Goal: Answer question/provide support: Share knowledge or assist other users

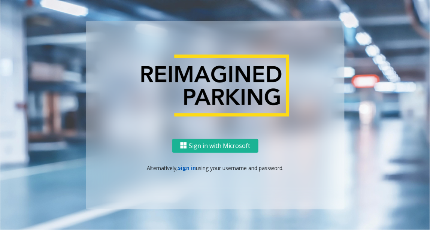
click at [184, 165] on link "sign in" at bounding box center [187, 167] width 18 height 7
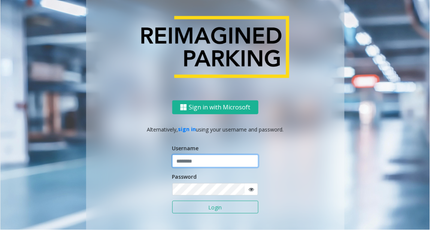
click at [191, 159] on input "text" at bounding box center [215, 161] width 86 height 13
type input "******"
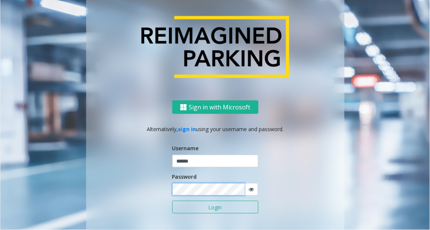
click at [172, 201] on button "Login" at bounding box center [215, 207] width 86 height 13
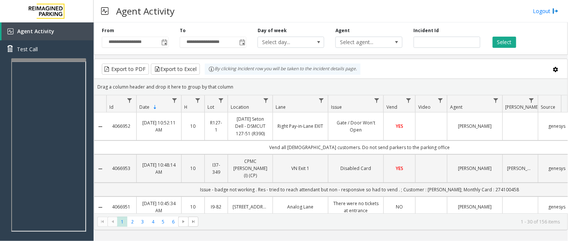
click at [61, 59] on div at bounding box center [48, 59] width 75 height 3
click at [64, 82] on div at bounding box center [48, 160] width 75 height 176
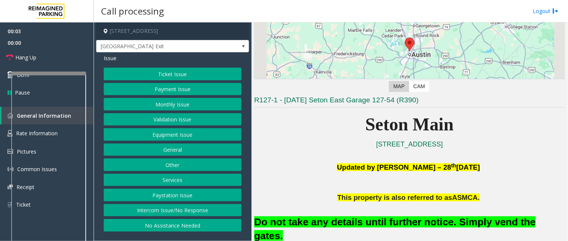
scroll to position [83, 0]
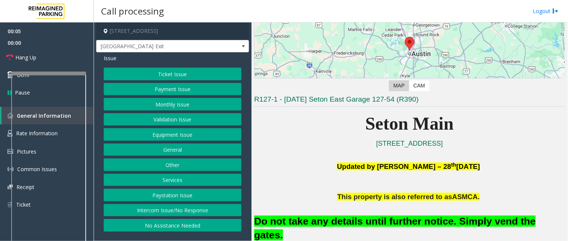
click at [182, 210] on button "Intercom Issue/No Response" at bounding box center [173, 210] width 138 height 13
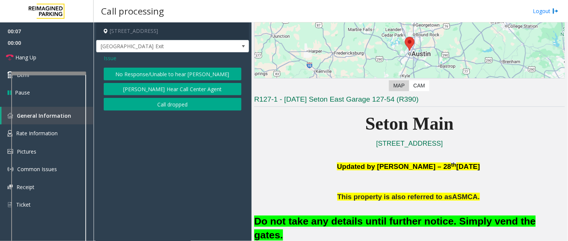
click at [109, 58] on span "Issue" at bounding box center [110, 58] width 13 height 8
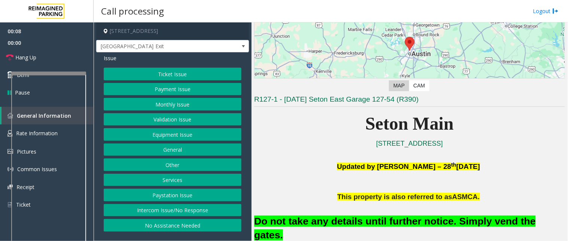
click at [200, 136] on button "Equipment Issue" at bounding box center [173, 134] width 138 height 13
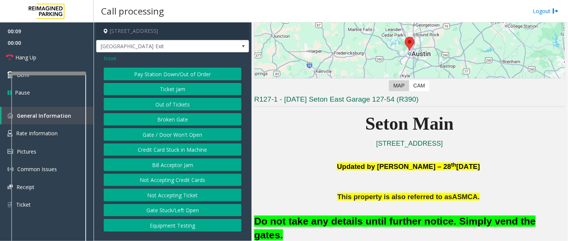
click at [181, 136] on button "Gate / Door Won't Open" at bounding box center [173, 134] width 138 height 13
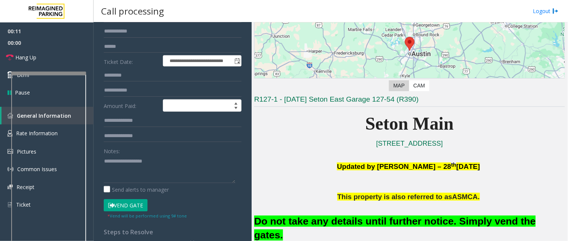
click at [123, 204] on button "Vend Gate" at bounding box center [126, 206] width 44 height 13
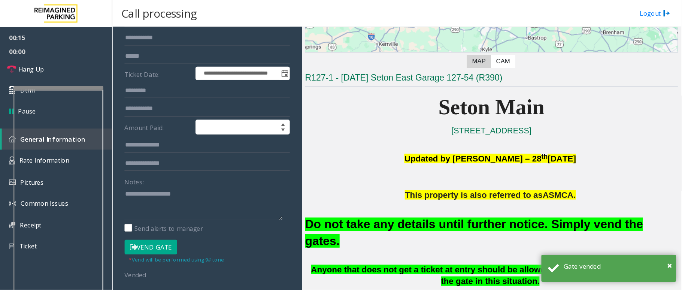
scroll to position [166, 0]
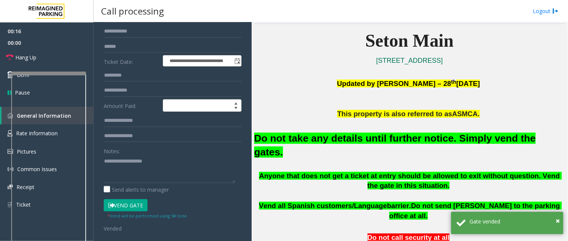
click at [320, 140] on font "Do not take any details until further notice. Simply vend the gates." at bounding box center [394, 145] width 281 height 25
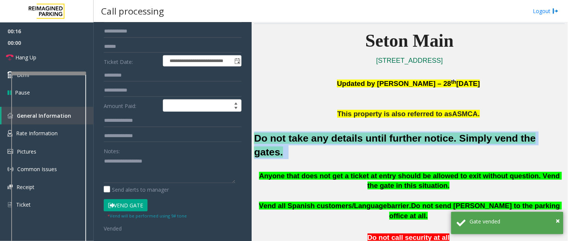
click at [320, 140] on font "Do not take any details until further notice. Simply vend the gates." at bounding box center [394, 145] width 281 height 25
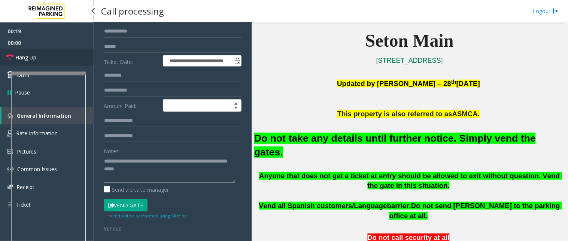
type textarea "**********"
click at [46, 61] on link "Hang Up" at bounding box center [47, 58] width 94 height 18
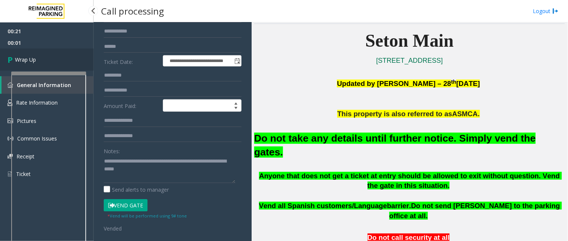
click at [29, 58] on span "Wrap Up" at bounding box center [25, 60] width 21 height 8
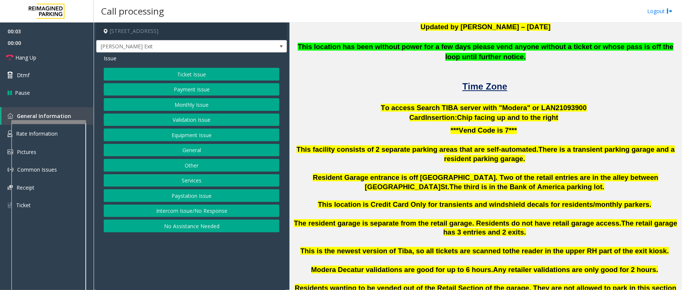
scroll to position [200, 0]
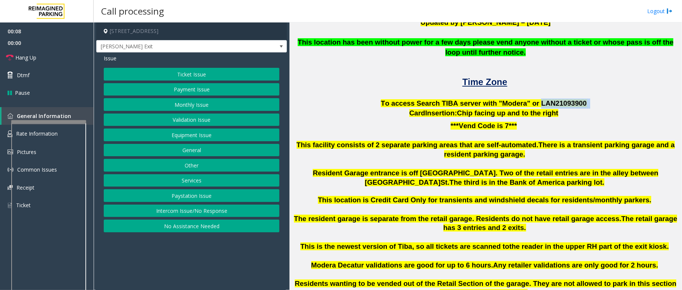
drag, startPoint x: 529, startPoint y: 102, endPoint x: 573, endPoint y: 99, distance: 43.5
click at [511, 99] on p "To access Search TIBA server with "Modera" or LAN21093 900" at bounding box center [485, 103] width 387 height 10
copy p "LAN21093 900"
click at [217, 105] on button "Monthly Issue" at bounding box center [192, 104] width 176 height 13
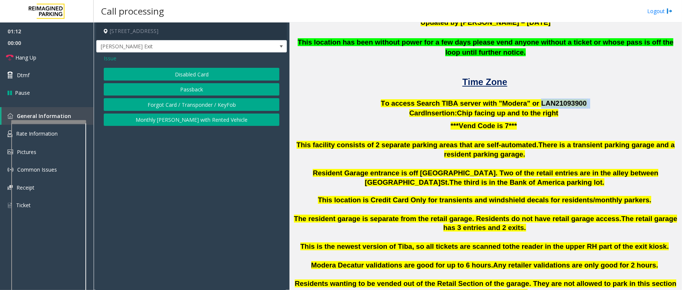
click at [172, 70] on button "Disabled Card" at bounding box center [192, 74] width 176 height 13
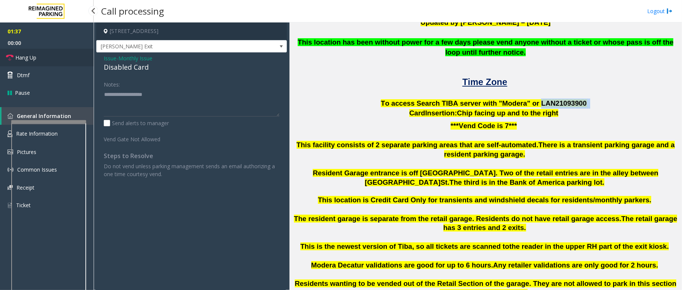
click at [33, 58] on span "Hang Up" at bounding box center [25, 58] width 21 height 8
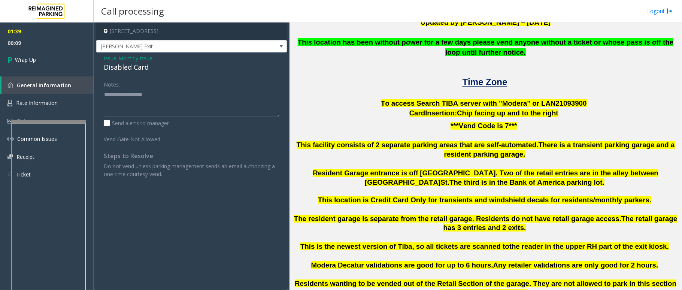
click at [109, 57] on span "Issue" at bounding box center [110, 58] width 13 height 8
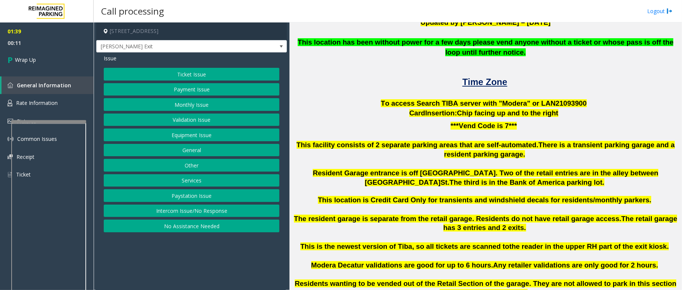
click at [182, 138] on button "Equipment Issue" at bounding box center [192, 134] width 176 height 13
click at [189, 134] on button "Gate / Door Won't Open" at bounding box center [192, 134] width 176 height 13
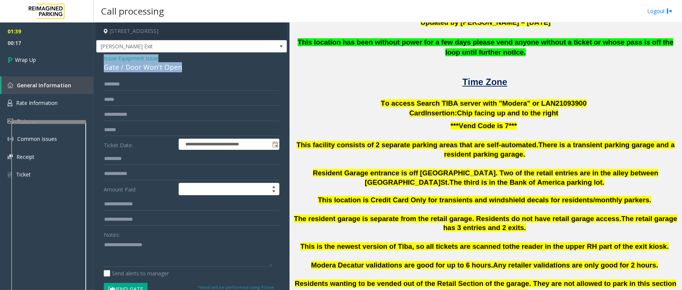
drag, startPoint x: 180, startPoint y: 67, endPoint x: 100, endPoint y: 58, distance: 81.4
click at [100, 58] on div "**********" at bounding box center [191, 234] width 191 height 364
click at [189, 217] on textarea at bounding box center [188, 252] width 168 height 28
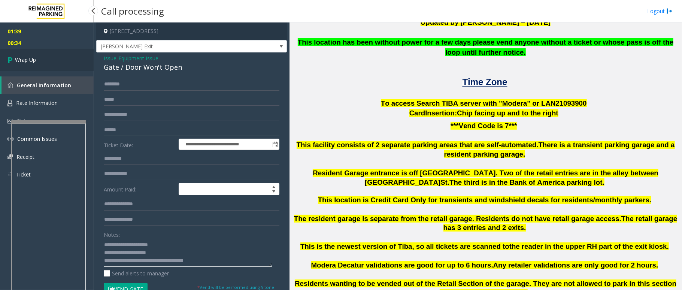
type textarea "**********"
click at [30, 57] on span "Wrap Up" at bounding box center [25, 60] width 21 height 8
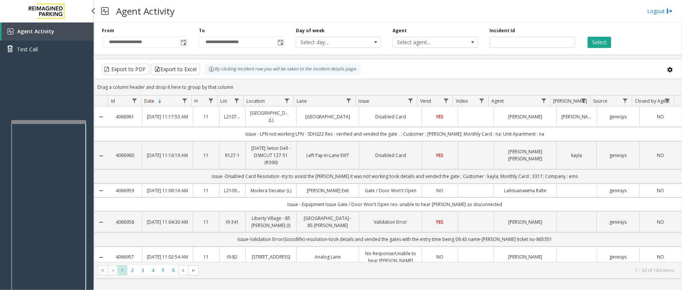
click at [48, 69] on div "Agent Activity Test Call" at bounding box center [47, 167] width 94 height 290
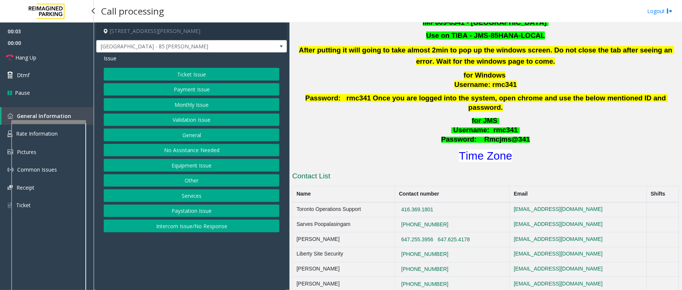
scroll to position [299, 0]
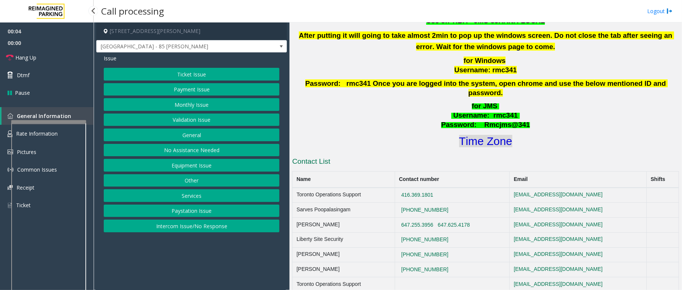
click at [472, 135] on font "Time Zone" at bounding box center [485, 141] width 53 height 12
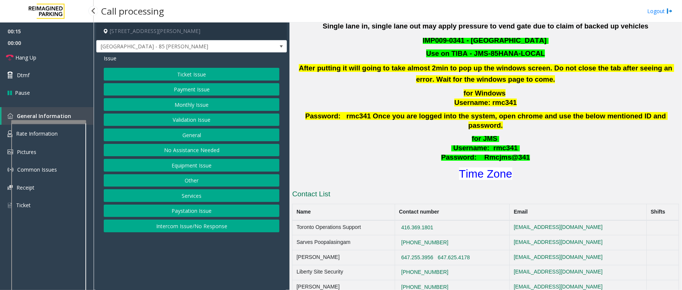
scroll to position [249, 0]
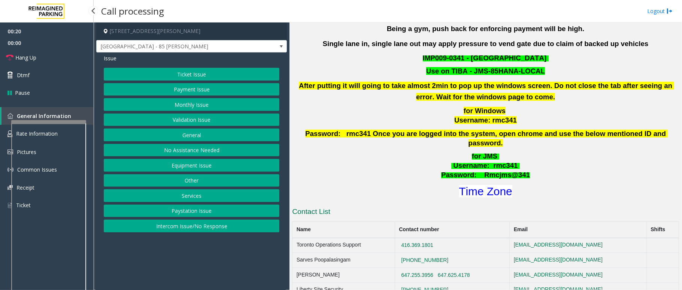
click at [201, 120] on button "Validation Issue" at bounding box center [192, 119] width 176 height 13
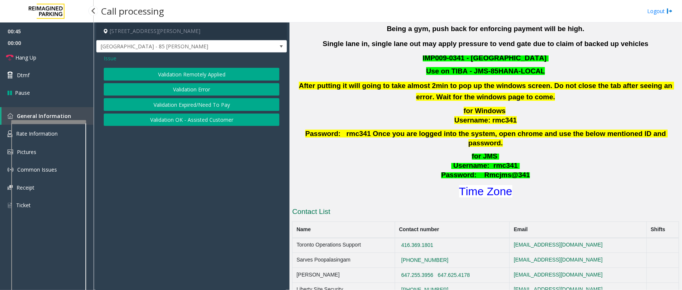
click at [112, 56] on span "Issue" at bounding box center [110, 58] width 13 height 8
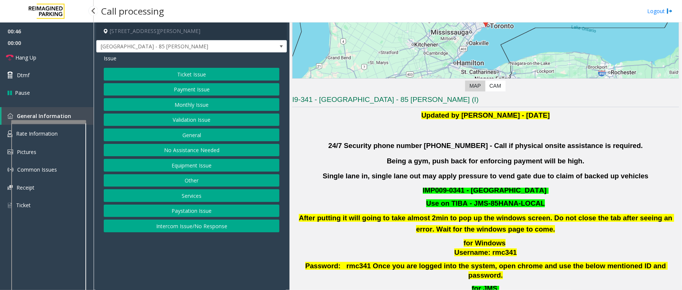
scroll to position [100, 0]
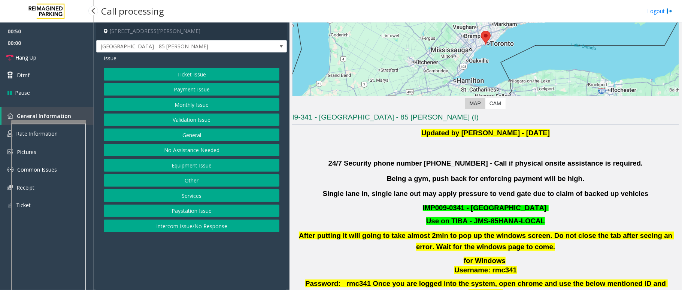
click at [216, 72] on button "Ticket Issue" at bounding box center [192, 74] width 176 height 13
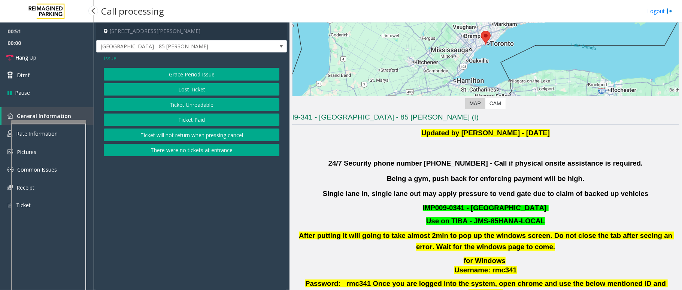
click at [214, 103] on button "Ticket Unreadable" at bounding box center [192, 104] width 176 height 13
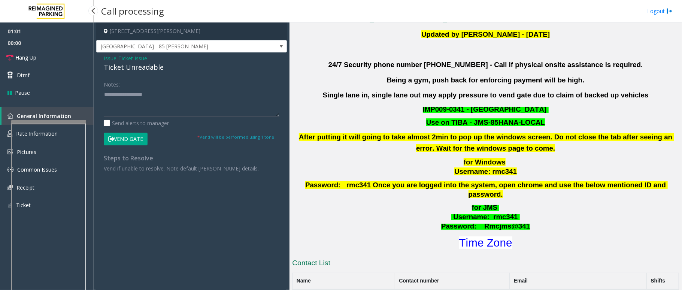
scroll to position [200, 0]
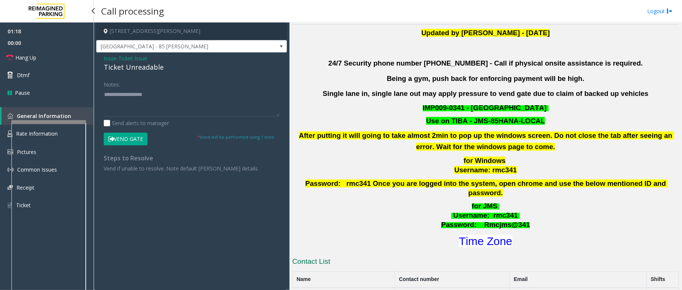
click at [111, 59] on span "Issue" at bounding box center [110, 58] width 13 height 8
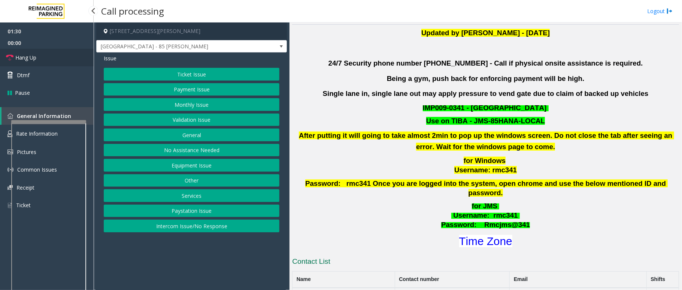
click at [35, 57] on span "Hang Up" at bounding box center [25, 58] width 21 height 8
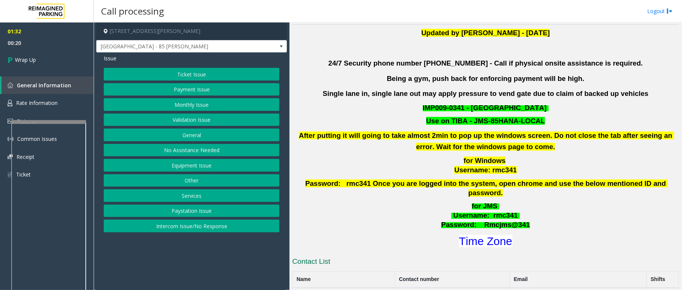
click at [217, 168] on button "Equipment Issue" at bounding box center [192, 165] width 176 height 13
click at [199, 135] on button "Gate / Door Won't Open" at bounding box center [192, 134] width 176 height 13
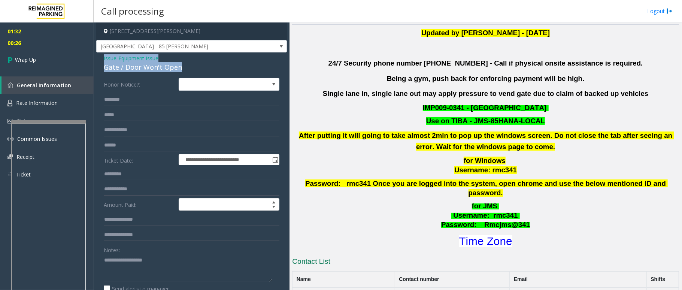
drag, startPoint x: 180, startPoint y: 64, endPoint x: 103, endPoint y: 55, distance: 77.3
click at [103, 55] on div "**********" at bounding box center [191, 233] width 191 height 363
click at [172, 217] on textarea at bounding box center [188, 268] width 168 height 28
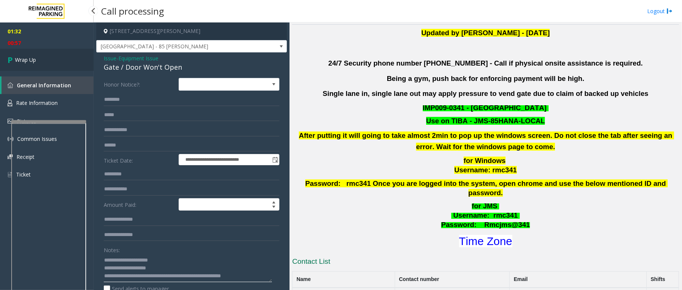
type textarea "**********"
click at [35, 64] on link "Wrap Up" at bounding box center [47, 60] width 94 height 22
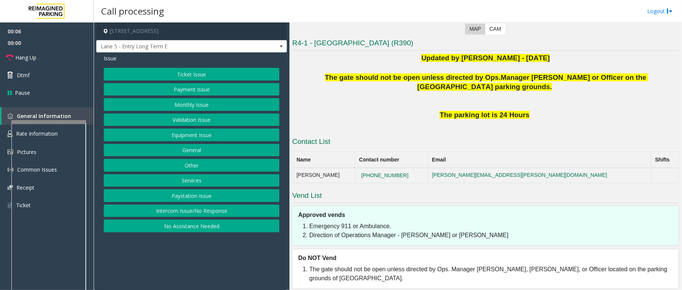
scroll to position [171, 0]
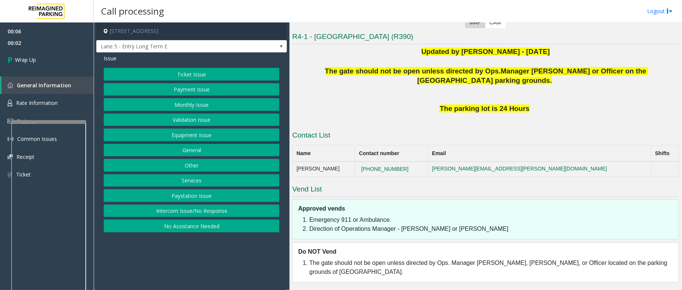
click at [207, 212] on button "Intercom Issue/No Response" at bounding box center [192, 210] width 176 height 13
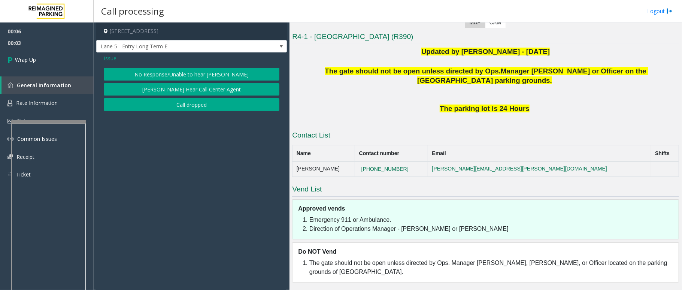
click at [207, 102] on button "Call dropped" at bounding box center [192, 104] width 176 height 13
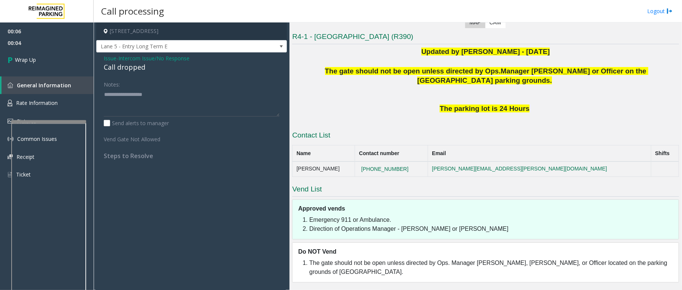
click at [132, 67] on div "Call dropped" at bounding box center [192, 67] width 176 height 10
type textarea "**********"
click at [39, 62] on link "Wrap Up" at bounding box center [47, 60] width 94 height 22
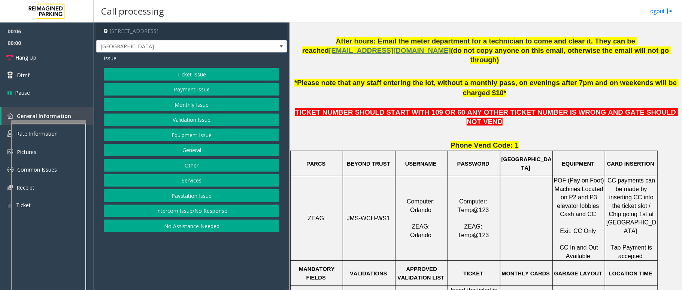
scroll to position [249, 0]
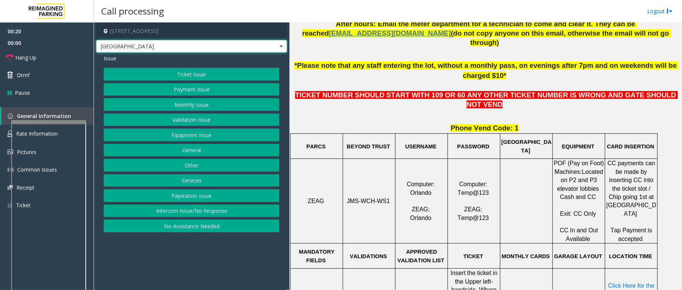
click at [282, 47] on span at bounding box center [281, 46] width 6 height 6
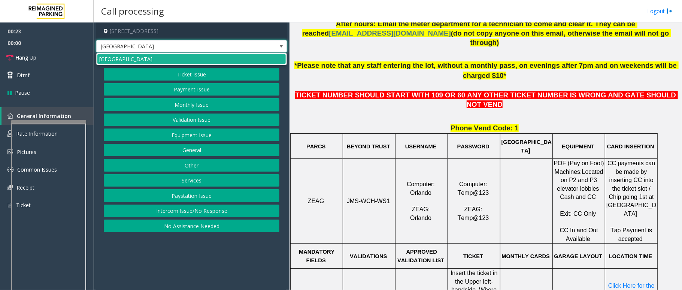
click at [283, 47] on span at bounding box center [281, 46] width 6 height 6
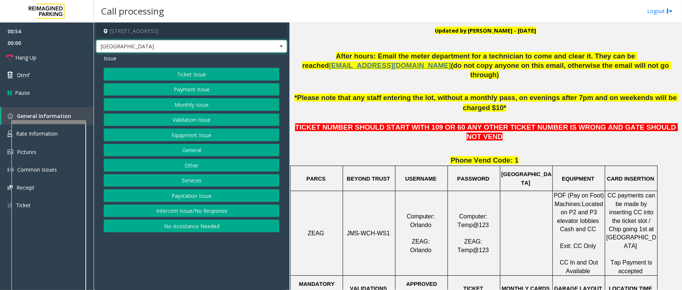
scroll to position [200, 0]
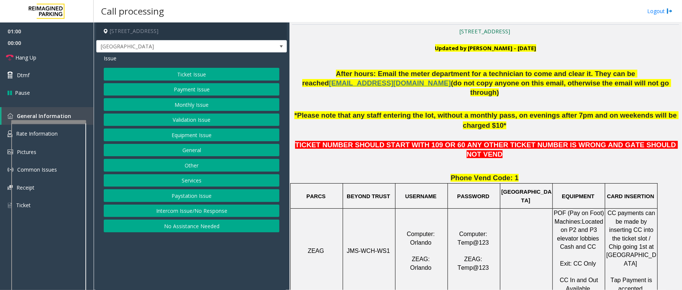
click at [225, 70] on button "Ticket Issue" at bounding box center [192, 74] width 176 height 13
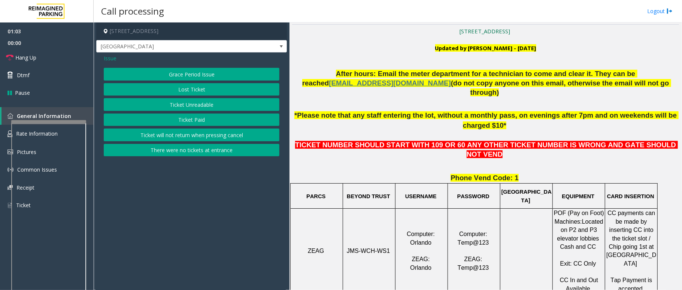
click at [109, 55] on span "Issue" at bounding box center [110, 58] width 13 height 8
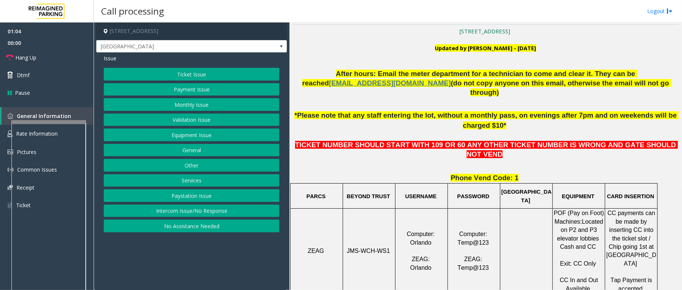
click at [197, 137] on button "Equipment Issue" at bounding box center [192, 134] width 176 height 13
click at [170, 136] on button "Gate / Door Won't Open" at bounding box center [192, 134] width 176 height 13
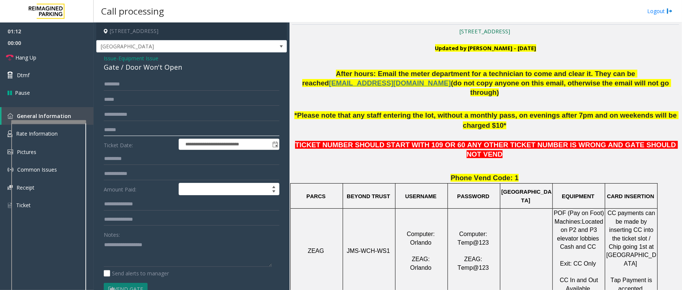
click at [140, 130] on input "text" at bounding box center [192, 130] width 176 height 13
type input "********"
click at [135, 85] on input "text" at bounding box center [192, 84] width 176 height 13
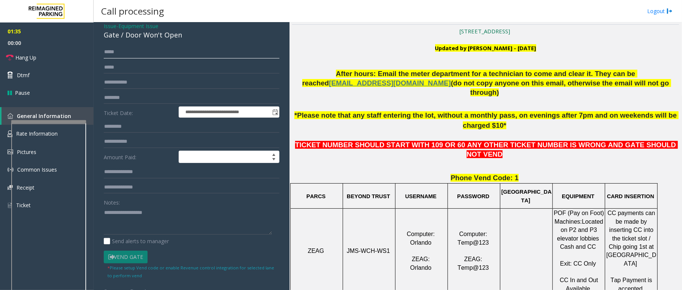
scroll to position [50, 0]
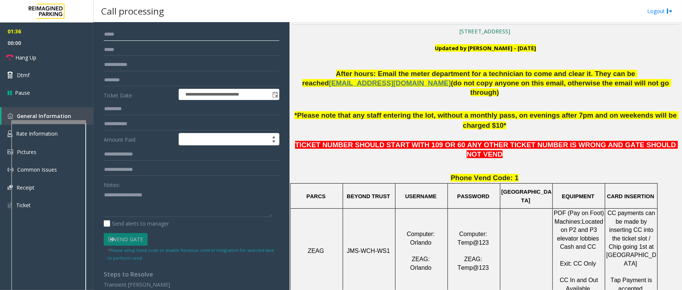
type input "*****"
click at [30, 71] on link "Dtmf" at bounding box center [47, 75] width 94 height 18
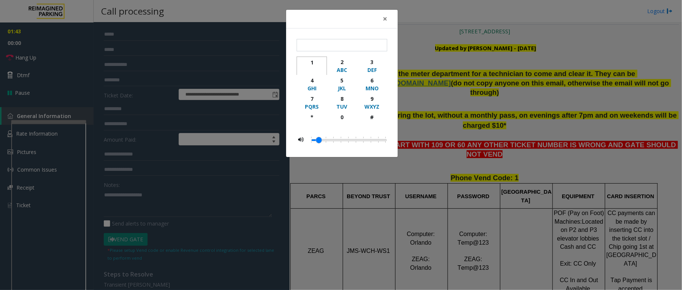
click at [312, 59] on div "1" at bounding box center [311, 62] width 21 height 8
type input "*"
click at [385, 19] on span "×" at bounding box center [385, 18] width 4 height 10
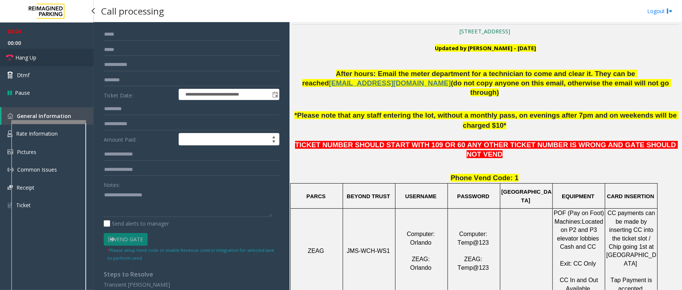
click at [29, 55] on span "Hang Up" at bounding box center [25, 58] width 21 height 8
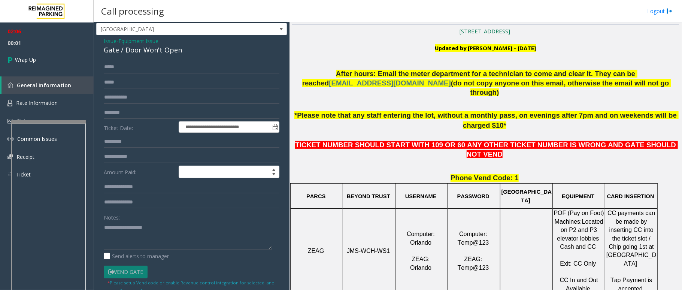
scroll to position [0, 0]
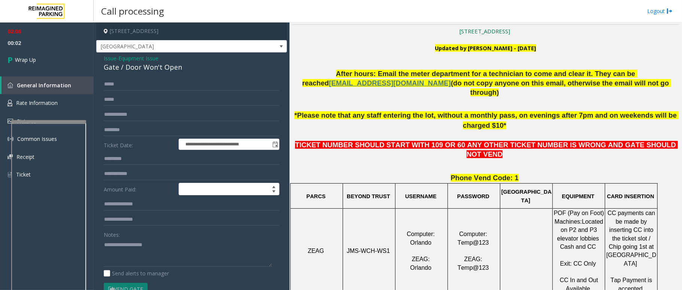
click at [109, 56] on span "Issue" at bounding box center [110, 58] width 13 height 8
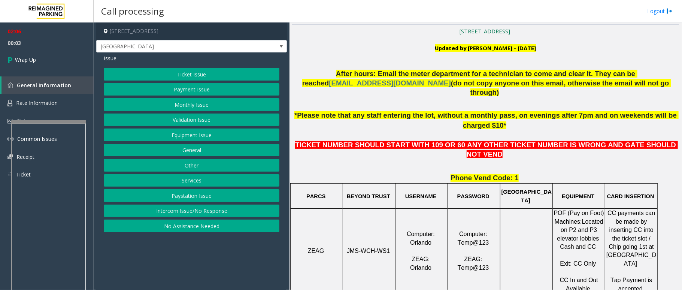
click at [202, 91] on button "Payment Issue" at bounding box center [192, 89] width 176 height 13
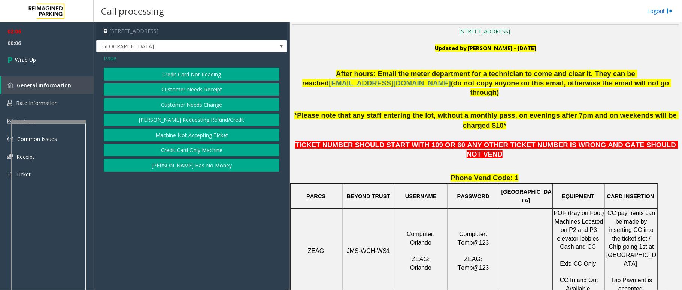
click at [201, 151] on button "Credit Card Only Machine" at bounding box center [192, 150] width 176 height 13
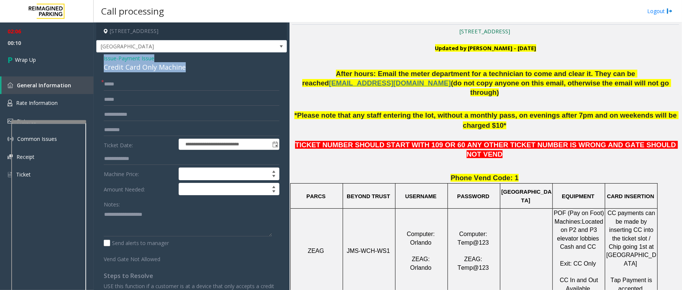
drag, startPoint x: 185, startPoint y: 66, endPoint x: 103, endPoint y: 62, distance: 81.3
click at [103, 62] on div "**********" at bounding box center [191, 217] width 191 height 331
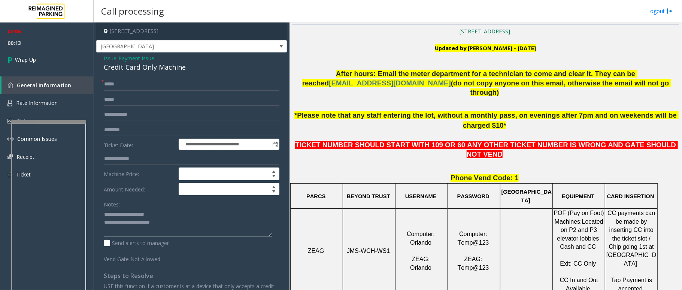
click at [178, 217] on textarea at bounding box center [188, 222] width 168 height 28
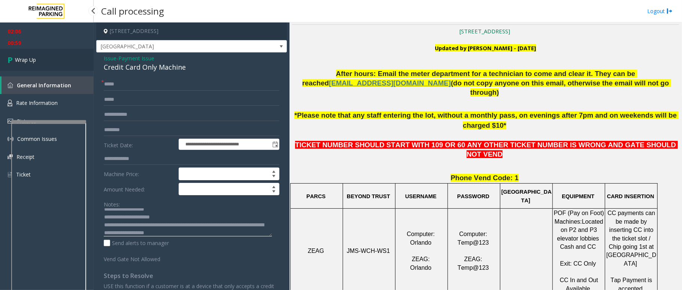
type textarea "**********"
click at [54, 59] on link "Wrap Up" at bounding box center [47, 60] width 94 height 22
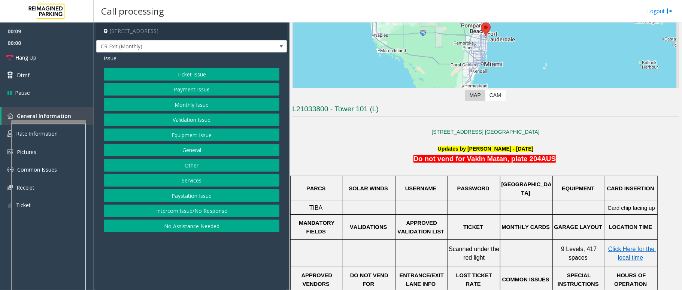
scroll to position [100, 0]
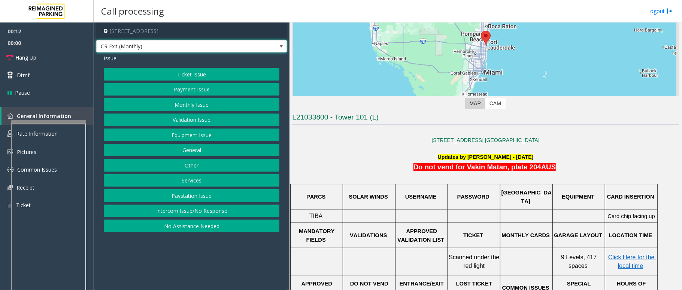
click at [277, 44] on span at bounding box center [281, 46] width 10 height 12
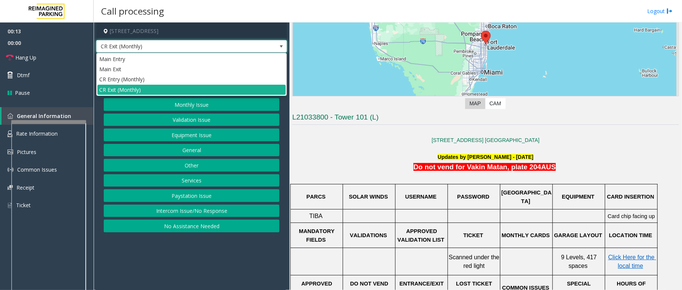
click at [278, 46] on span at bounding box center [281, 46] width 6 height 6
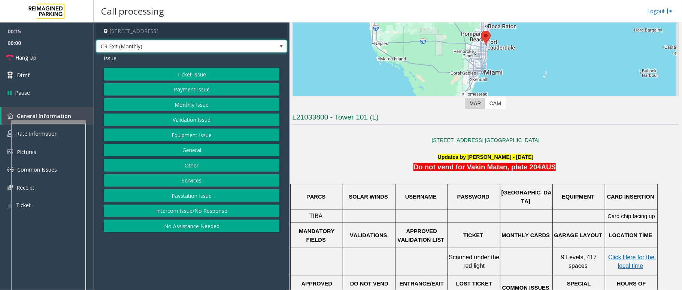
click at [189, 107] on button "Monthly Issue" at bounding box center [192, 104] width 176 height 13
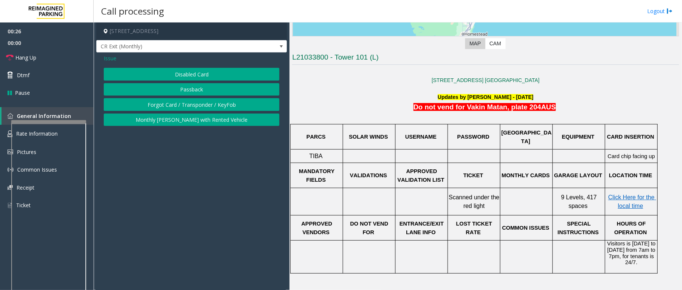
scroll to position [200, 0]
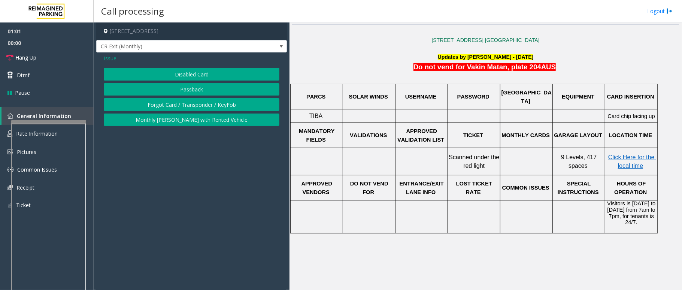
click at [108, 58] on span "Issue" at bounding box center [110, 58] width 13 height 8
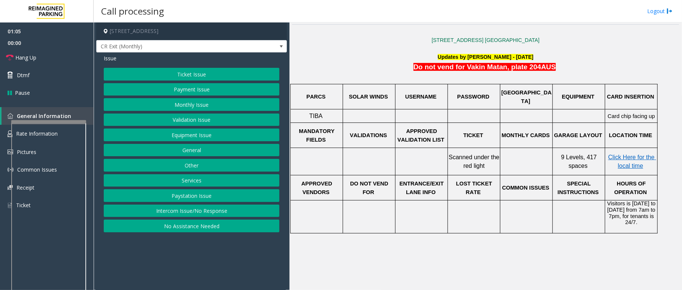
click at [216, 213] on button "Intercom Issue/No Response" at bounding box center [192, 210] width 176 height 13
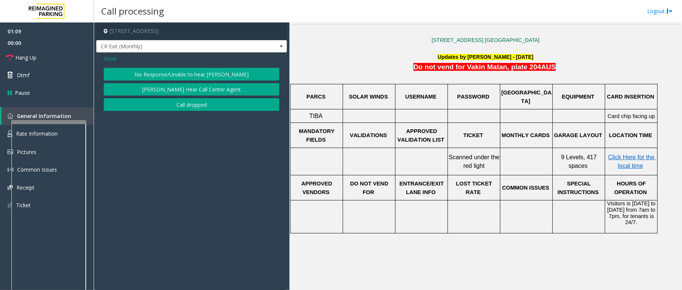
click at [189, 72] on button "No Response/Unable to hear [PERSON_NAME]" at bounding box center [192, 74] width 176 height 13
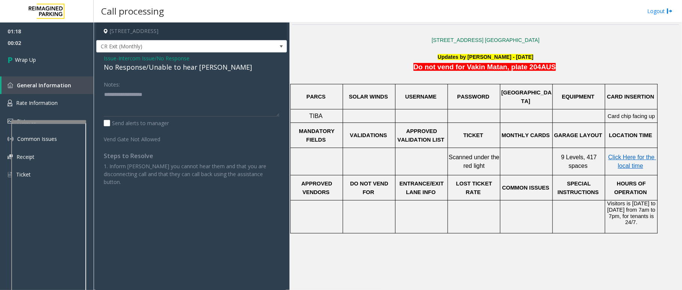
click at [208, 69] on div "No Response/Unable to hear [PERSON_NAME]" at bounding box center [192, 67] width 176 height 10
click at [210, 65] on div "No Response/Unable to hear [PERSON_NAME]" at bounding box center [192, 67] width 176 height 10
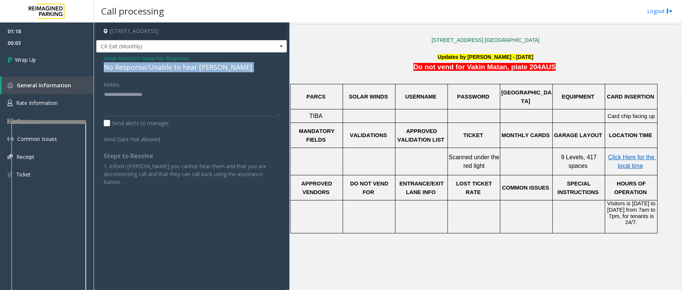
click at [210, 65] on div "No Response/Unable to hear [PERSON_NAME]" at bounding box center [192, 67] width 176 height 10
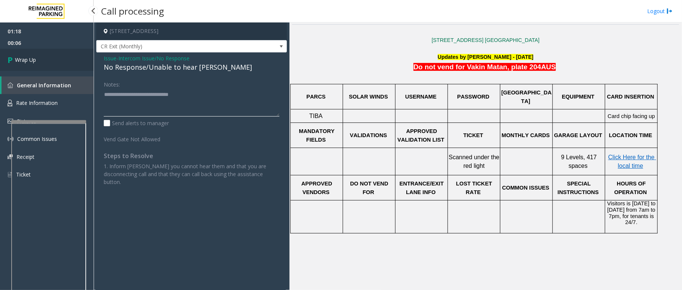
type textarea "**********"
click at [45, 62] on link "Wrap Up" at bounding box center [47, 60] width 94 height 22
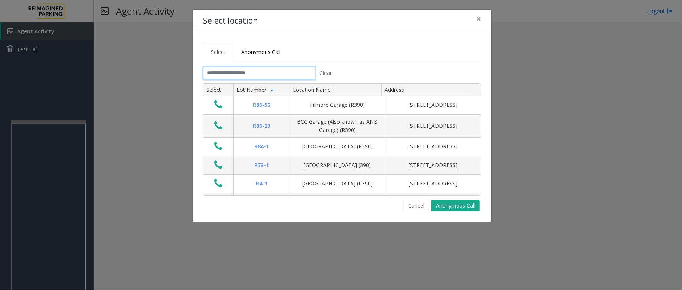
click at [258, 76] on input "text" at bounding box center [259, 73] width 112 height 13
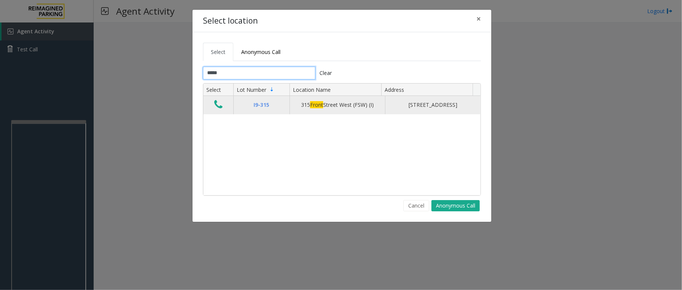
type input "*****"
click at [220, 108] on icon "Data table" at bounding box center [218, 104] width 8 height 10
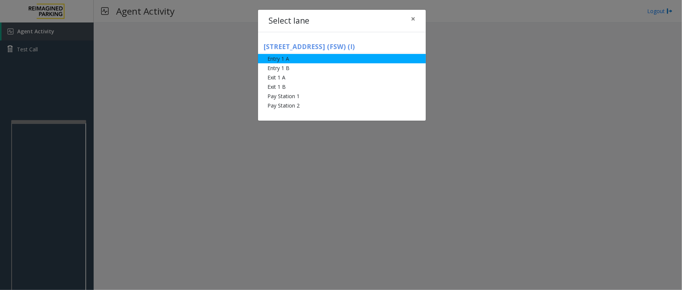
click at [278, 59] on li "Entry 1 A" at bounding box center [342, 58] width 168 height 9
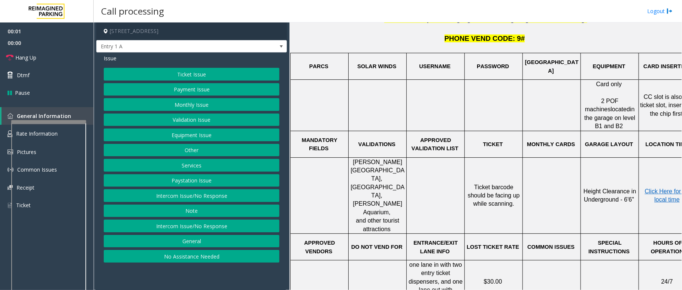
scroll to position [249, 0]
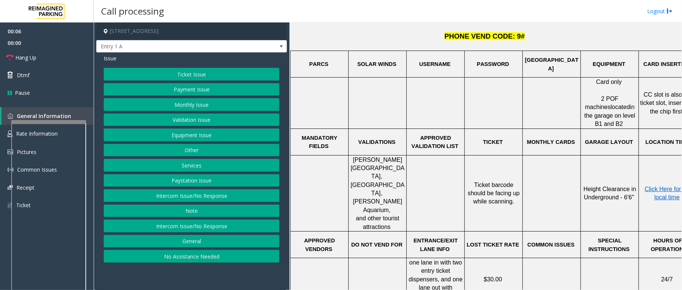
click at [181, 167] on button "Services" at bounding box center [192, 165] width 176 height 13
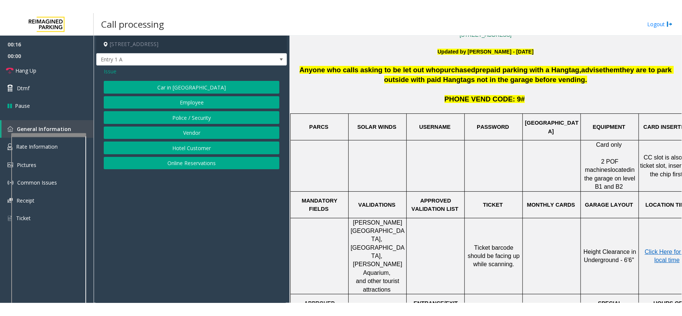
scroll to position [150, 0]
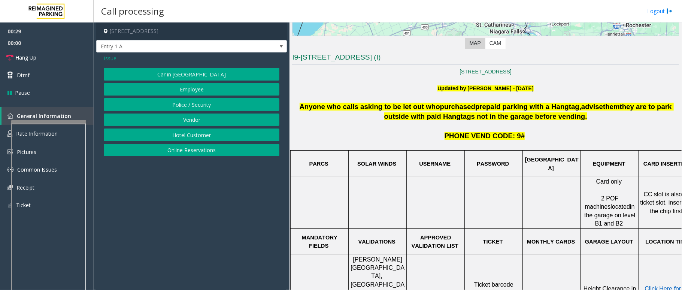
click at [247, 152] on button "Online Reservations" at bounding box center [192, 150] width 176 height 13
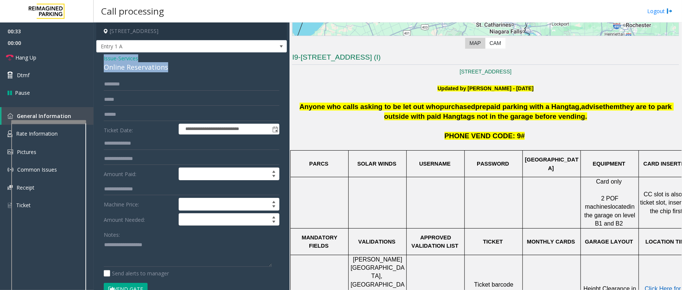
drag, startPoint x: 167, startPoint y: 64, endPoint x: 101, endPoint y: 57, distance: 65.9
click at [101, 57] on div "**********" at bounding box center [191, 285] width 191 height 466
drag, startPoint x: 165, startPoint y: 255, endPoint x: 177, endPoint y: 270, distance: 19.7
click at [165, 217] on textarea at bounding box center [188, 252] width 168 height 28
click at [169, 217] on textarea at bounding box center [188, 252] width 168 height 28
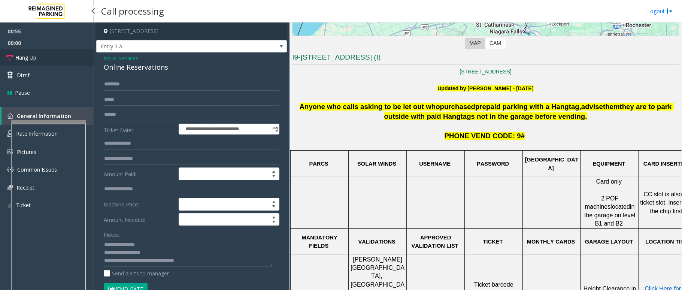
click at [44, 62] on link "Hang Up" at bounding box center [47, 58] width 94 height 18
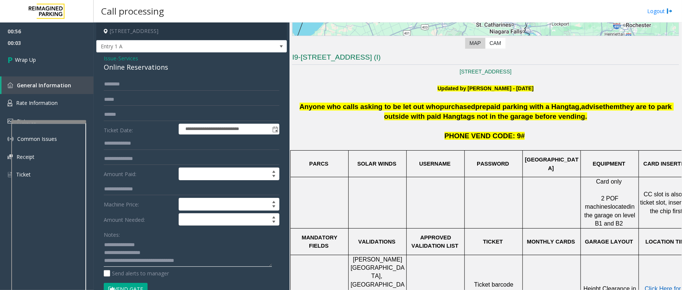
click at [192, 217] on textarea at bounding box center [188, 252] width 168 height 28
click at [207, 217] on textarea at bounding box center [188, 252] width 168 height 28
type textarea "**********"
click at [39, 63] on link "Wrap Up" at bounding box center [47, 60] width 94 height 22
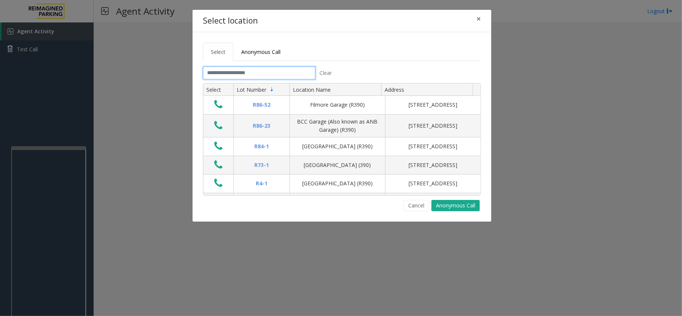
click at [250, 75] on input "text" at bounding box center [259, 73] width 112 height 13
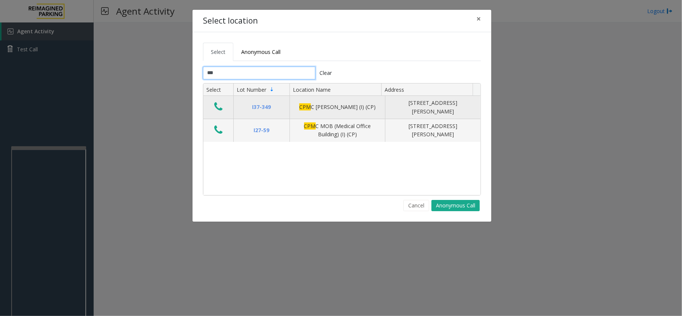
type input "***"
click at [215, 107] on icon "Data table" at bounding box center [218, 106] width 8 height 10
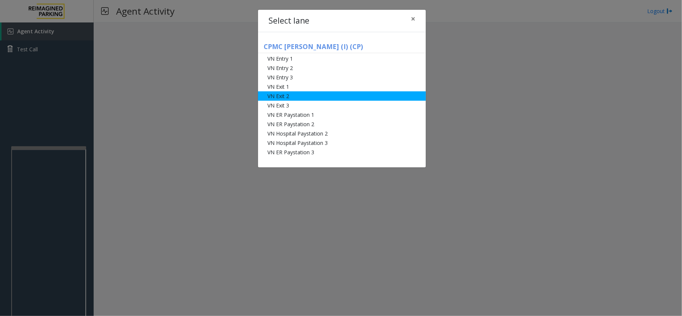
click at [290, 95] on li "VN Exit 2" at bounding box center [342, 95] width 168 height 9
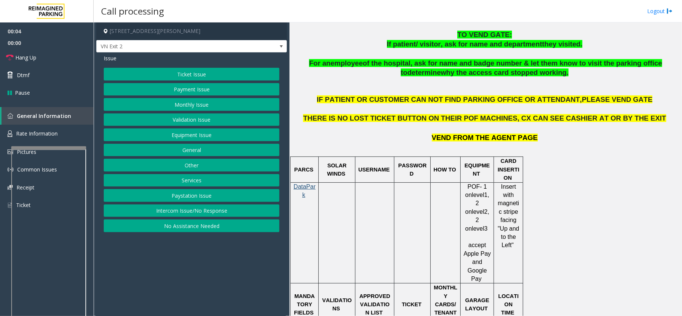
scroll to position [399, 0]
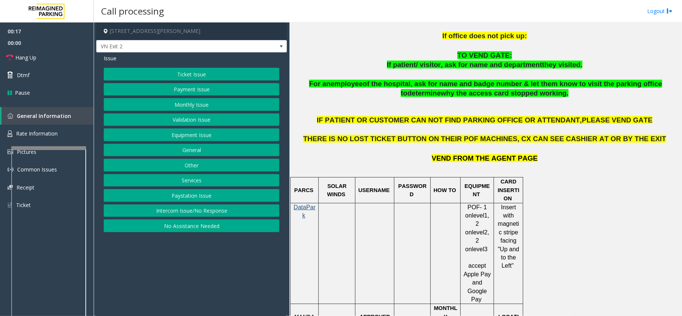
click at [208, 105] on button "Monthly Issue" at bounding box center [192, 104] width 176 height 13
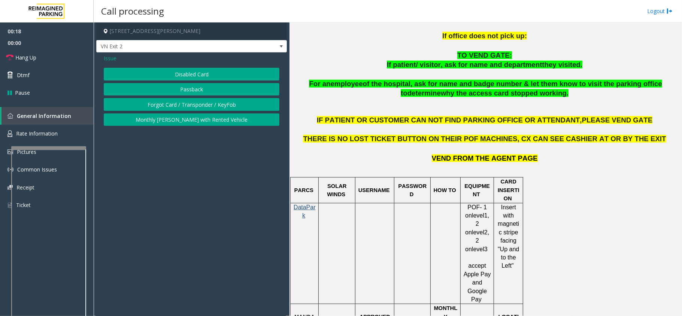
click at [174, 73] on button "Disabled Card" at bounding box center [192, 74] width 176 height 13
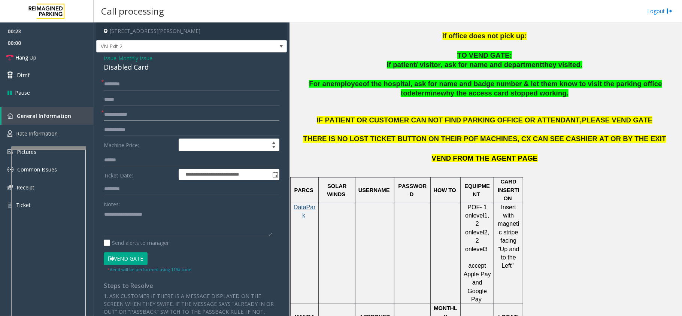
click at [141, 115] on input "text" at bounding box center [192, 114] width 176 height 13
type input "*********"
drag, startPoint x: 149, startPoint y: 66, endPoint x: 99, endPoint y: 58, distance: 50.0
click at [99, 58] on div "**********" at bounding box center [191, 254] width 191 height 404
click at [142, 217] on textarea at bounding box center [188, 222] width 168 height 28
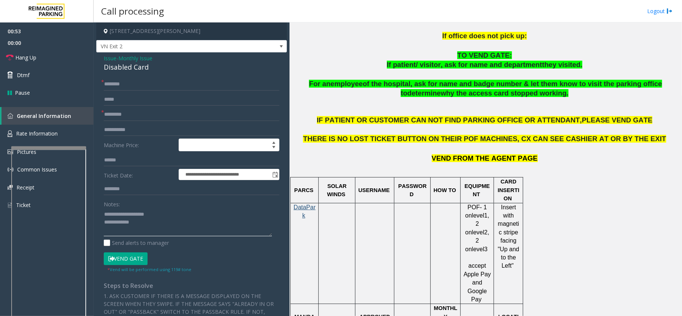
type textarea "**********"
click at [122, 84] on input "text" at bounding box center [192, 84] width 176 height 13
click at [149, 217] on textarea at bounding box center [188, 222] width 168 height 28
click at [138, 86] on input "********" at bounding box center [192, 84] width 176 height 13
type input "********"
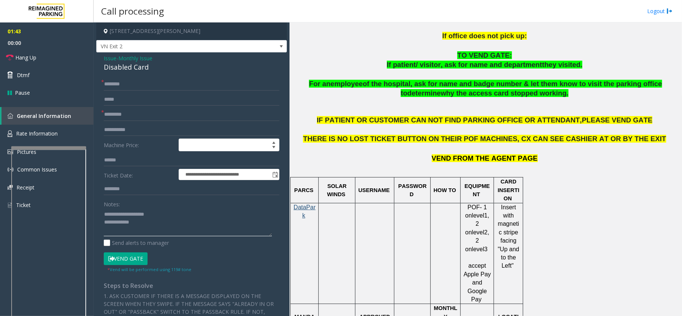
click at [165, 217] on textarea at bounding box center [188, 222] width 168 height 28
click at [129, 217] on button "Vend Gate" at bounding box center [126, 258] width 44 height 13
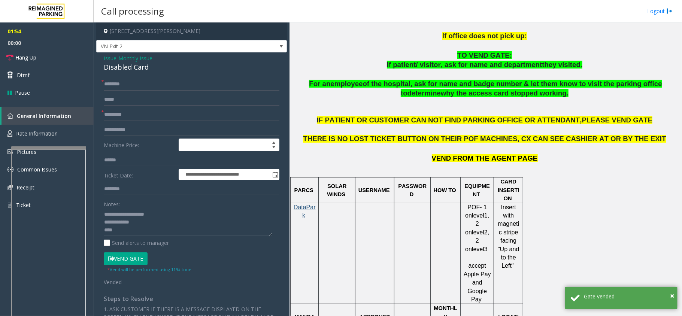
click at [147, 217] on textarea at bounding box center [188, 222] width 168 height 28
click at [45, 55] on link "Hang Up" at bounding box center [47, 58] width 94 height 18
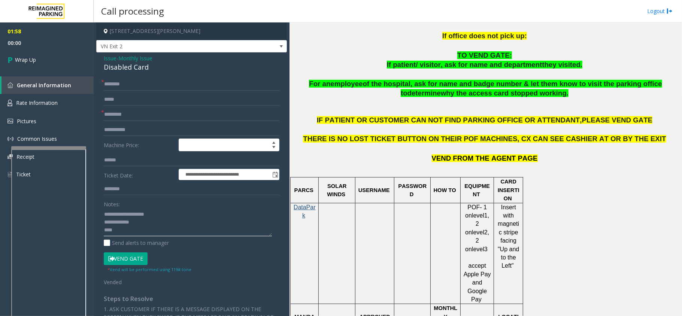
click at [150, 217] on textarea at bounding box center [188, 222] width 168 height 28
type textarea "**********"
click at [18, 57] on span "Wrap Up" at bounding box center [25, 60] width 21 height 8
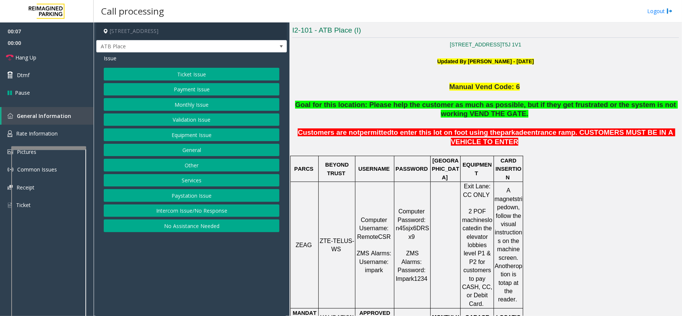
scroll to position [249, 0]
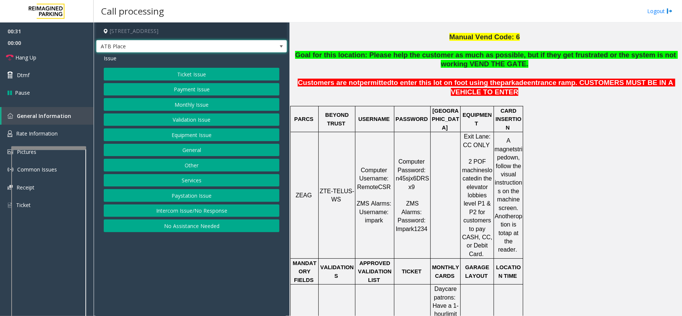
click at [281, 46] on span at bounding box center [281, 46] width 6 height 6
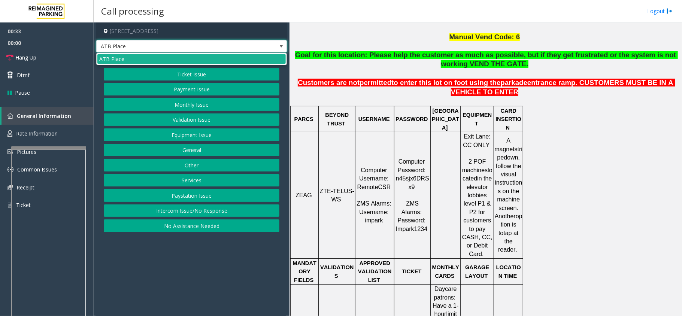
click at [279, 46] on span at bounding box center [281, 46] width 6 height 6
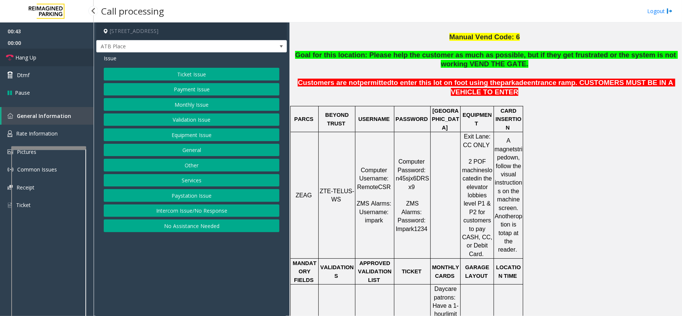
click at [26, 53] on link "Hang Up" at bounding box center [47, 58] width 94 height 18
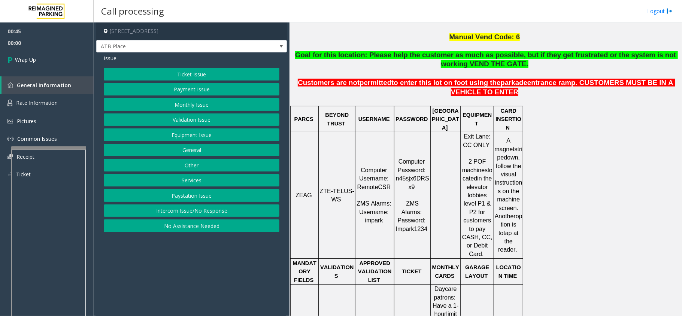
click at [189, 217] on button "No Assistance Needed" at bounding box center [192, 225] width 176 height 13
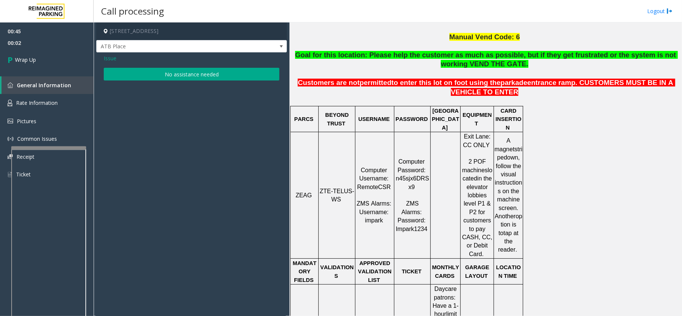
click at [112, 58] on span "Issue" at bounding box center [110, 58] width 13 height 8
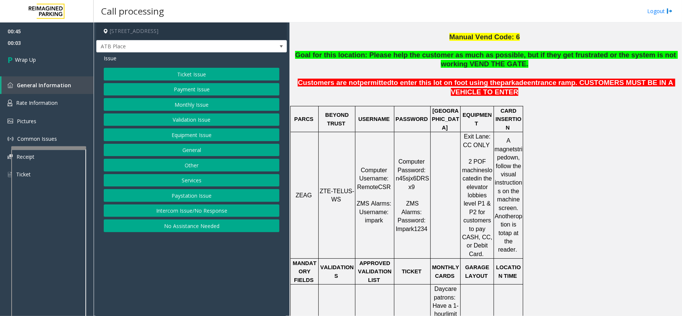
click at [158, 89] on button "Payment Issue" at bounding box center [192, 89] width 176 height 13
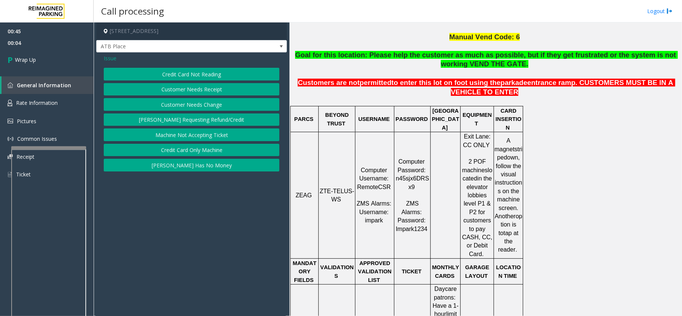
click at [201, 75] on button "Credit Card Not Reading" at bounding box center [192, 74] width 176 height 13
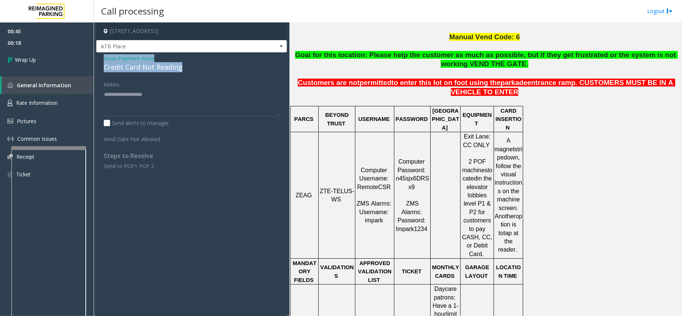
drag, startPoint x: 182, startPoint y: 64, endPoint x: 100, endPoint y: 58, distance: 82.6
click at [100, 58] on div "Issue - Payment Issue Credit Card Not Reading Notes: Send alerts to manager Ven…" at bounding box center [191, 114] width 191 height 125
click at [169, 102] on textarea at bounding box center [192, 102] width 176 height 28
click at [168, 103] on textarea at bounding box center [192, 102] width 176 height 28
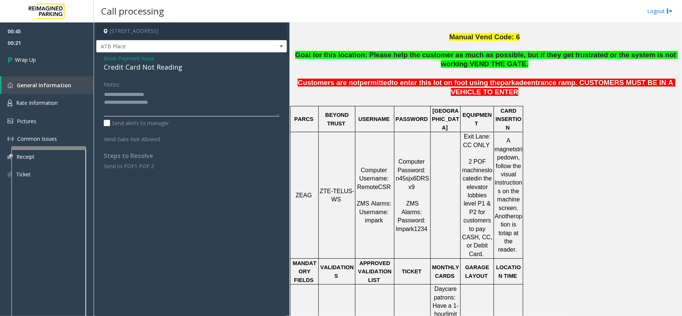
click at [166, 103] on textarea at bounding box center [192, 102] width 176 height 28
type textarea "**********"
click at [51, 62] on link "Wrap Up" at bounding box center [47, 60] width 94 height 22
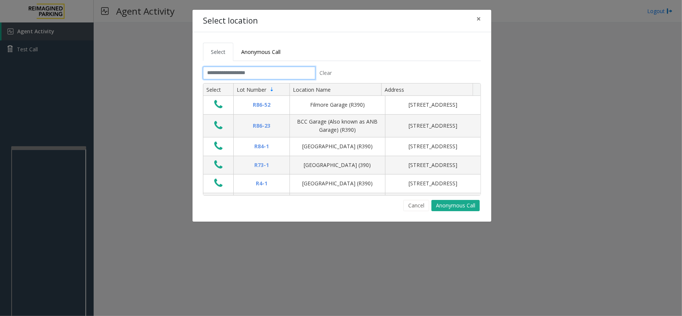
click at [258, 73] on input "text" at bounding box center [259, 73] width 112 height 13
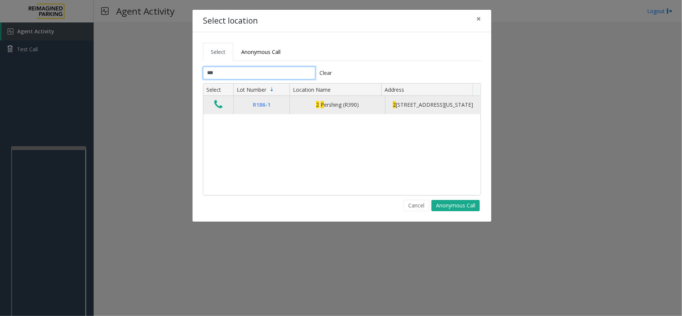
type input "***"
click at [220, 108] on icon "Data table" at bounding box center [218, 104] width 8 height 10
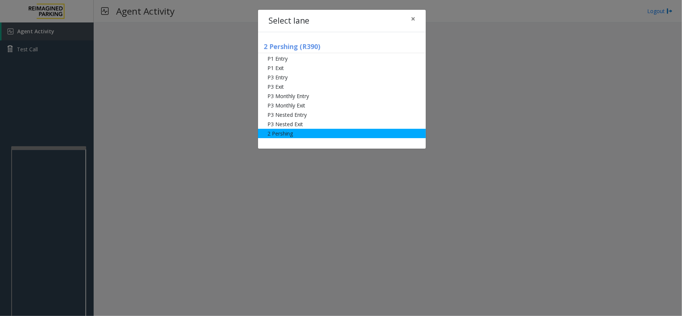
click at [280, 131] on li "2 Pershing" at bounding box center [342, 133] width 168 height 9
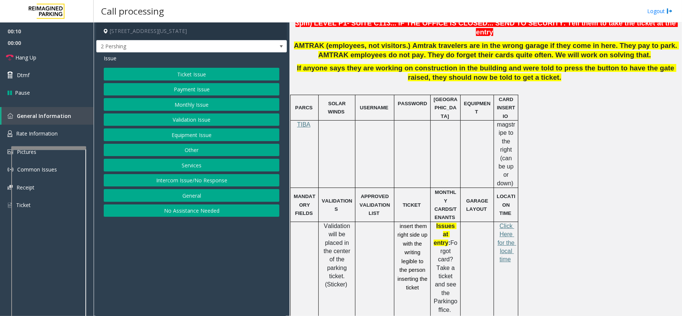
scroll to position [249, 0]
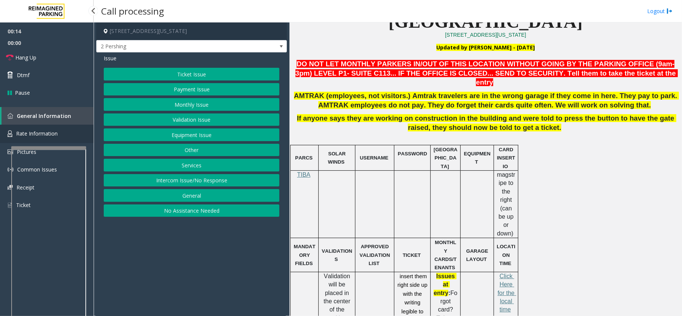
click at [63, 131] on link "Rate Information" at bounding box center [47, 134] width 94 height 18
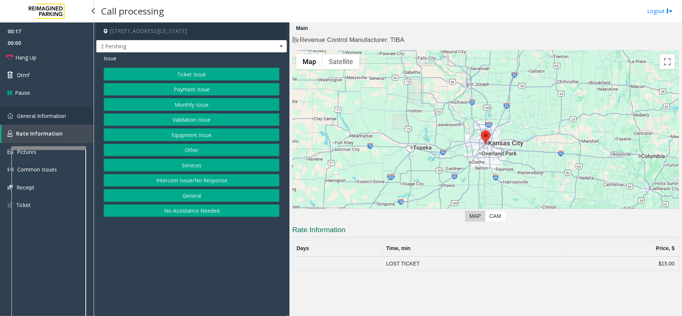
click at [41, 118] on span "General Information" at bounding box center [41, 115] width 49 height 7
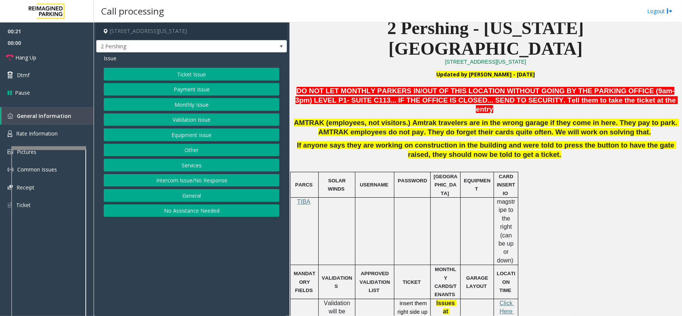
scroll to position [249, 0]
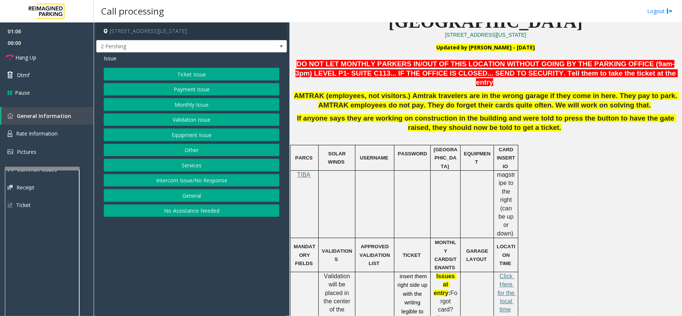
click at [39, 167] on div at bounding box center [42, 168] width 75 height 3
click at [280, 50] on span at bounding box center [281, 46] width 10 height 12
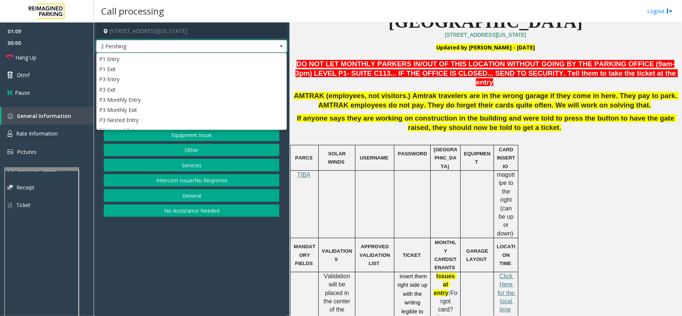
scroll to position [19, 0]
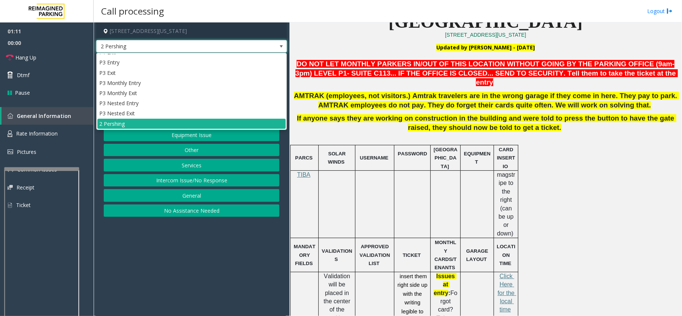
click at [280, 48] on span at bounding box center [281, 46] width 6 height 6
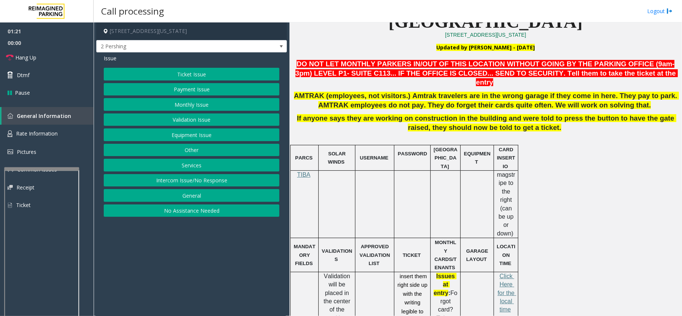
click at [203, 153] on button "Other" at bounding box center [192, 150] width 176 height 13
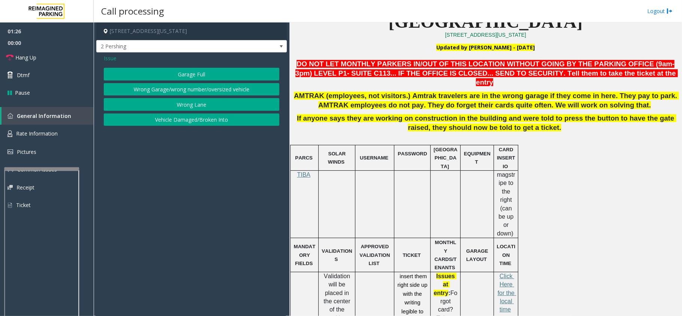
click at [198, 87] on button "Wrong Garage/wrong number/oversized vehicle" at bounding box center [192, 89] width 176 height 13
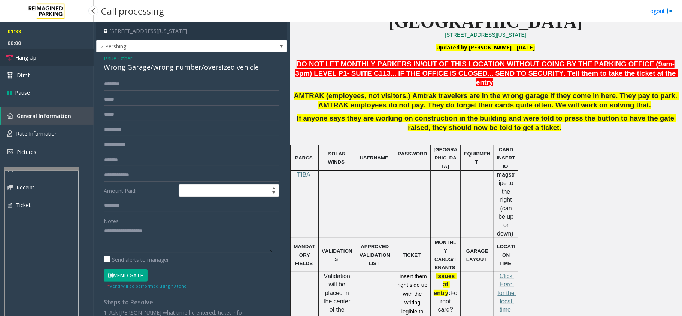
click at [33, 58] on span "Hang Up" at bounding box center [25, 58] width 21 height 8
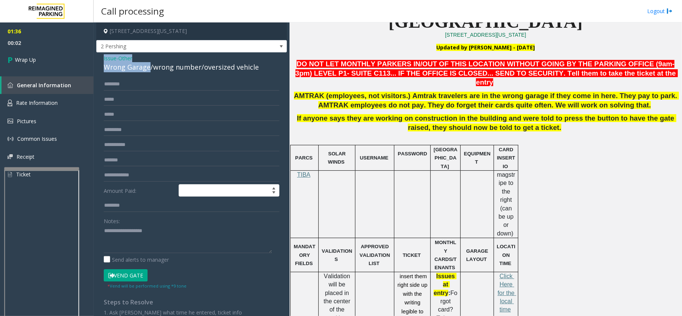
drag, startPoint x: 147, startPoint y: 67, endPoint x: 102, endPoint y: 54, distance: 47.5
click at [102, 54] on div "Issue - Other Wrong Garage/wrong number/oversized vehicle Amount Paid: Notes: S…" at bounding box center [191, 203] width 191 height 303
click at [144, 217] on textarea at bounding box center [188, 239] width 168 height 28
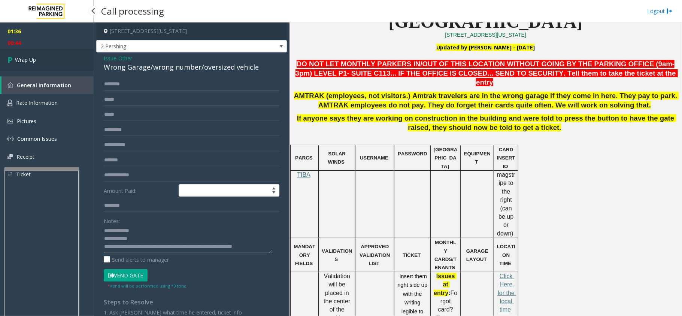
type textarea "**********"
click at [26, 62] on span "Wrap Up" at bounding box center [25, 60] width 21 height 8
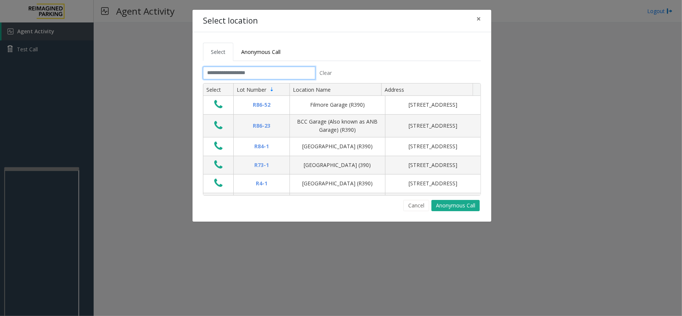
click at [247, 76] on input "text" at bounding box center [259, 73] width 112 height 13
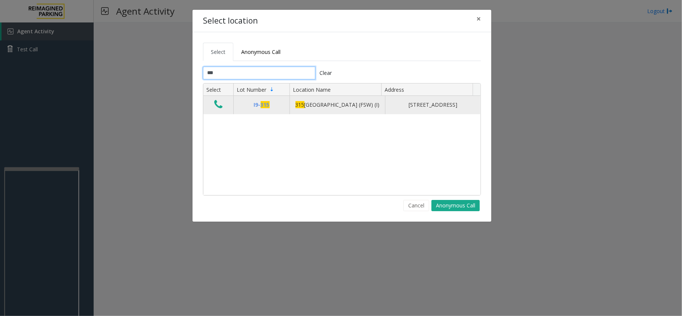
type input "***"
click at [214, 105] on icon "Data table" at bounding box center [218, 104] width 8 height 10
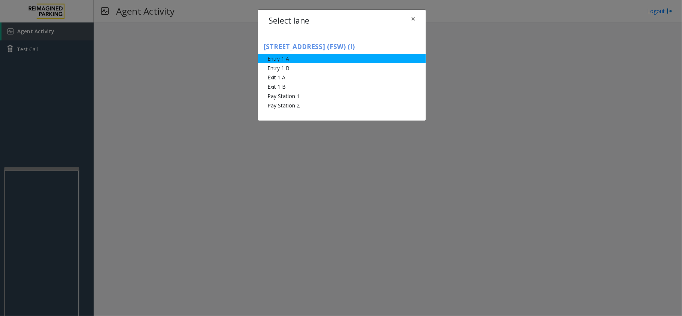
click at [280, 56] on li "Entry 1 A" at bounding box center [342, 58] width 168 height 9
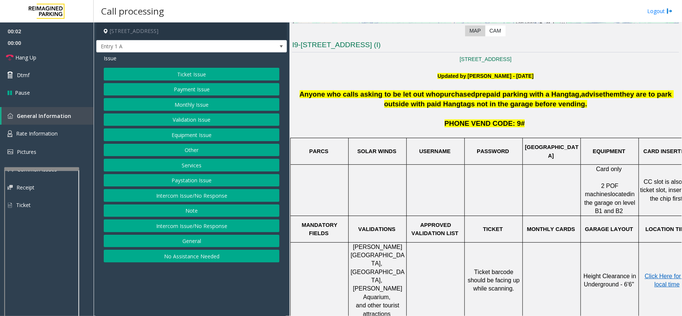
scroll to position [200, 0]
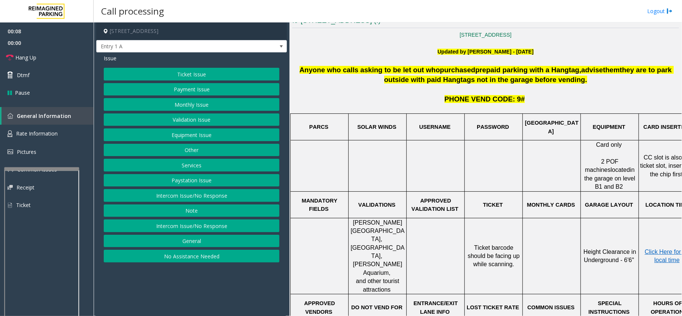
click at [201, 166] on button "Services" at bounding box center [192, 165] width 176 height 13
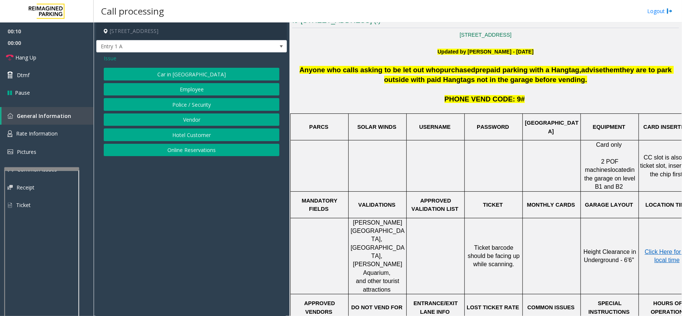
click at [201, 153] on button "Online Reservations" at bounding box center [192, 150] width 176 height 13
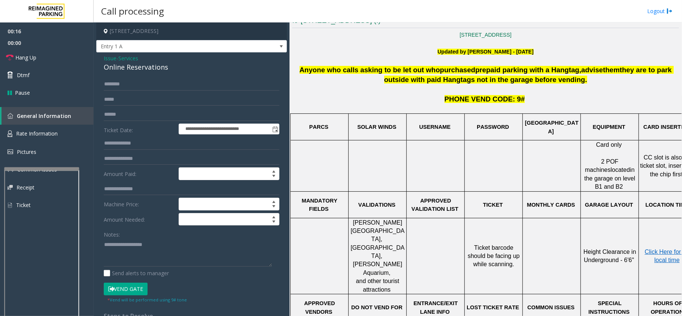
click at [108, 58] on span "Issue" at bounding box center [110, 58] width 13 height 8
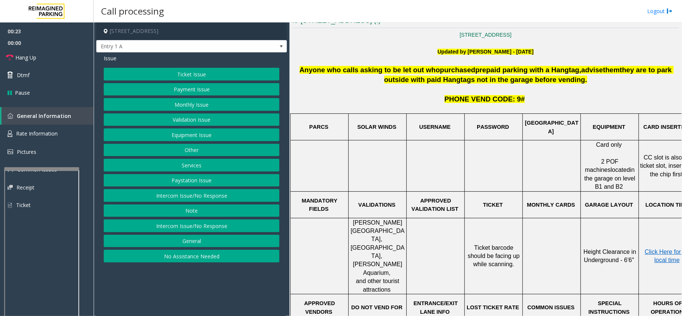
click at [201, 165] on button "Services" at bounding box center [192, 165] width 176 height 13
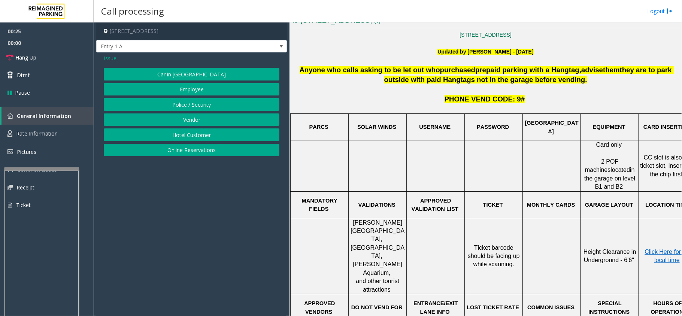
click at [209, 149] on button "Online Reservations" at bounding box center [192, 150] width 176 height 13
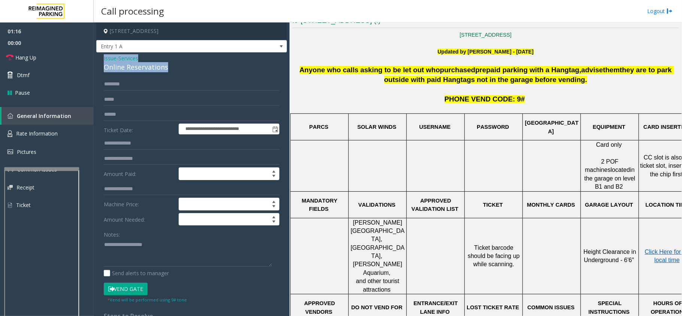
drag, startPoint x: 166, startPoint y: 67, endPoint x: 102, endPoint y: 56, distance: 65.3
click at [102, 56] on div "**********" at bounding box center [191, 285] width 191 height 466
click at [157, 217] on textarea at bounding box center [188, 252] width 168 height 28
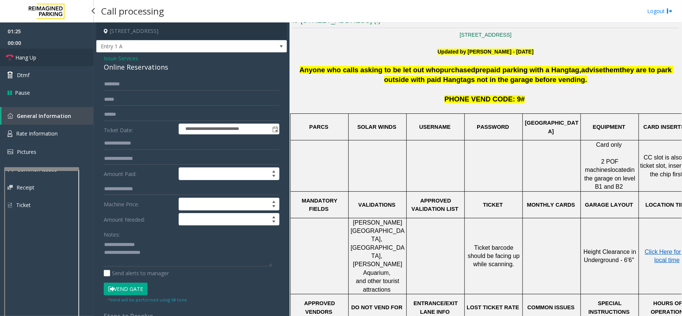
click at [28, 61] on span "Hang Up" at bounding box center [25, 58] width 21 height 8
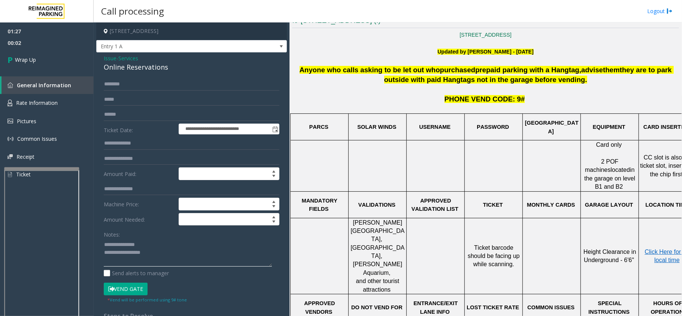
click at [161, 217] on textarea at bounding box center [188, 252] width 168 height 28
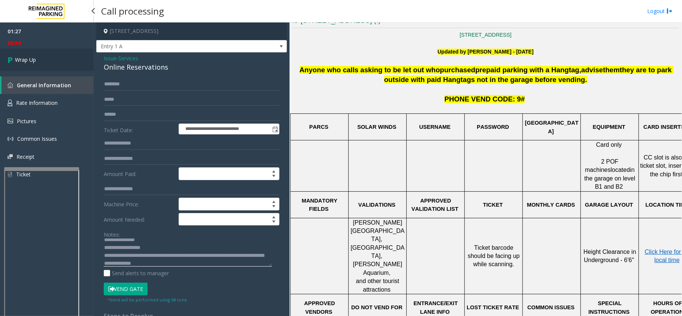
type textarea "**********"
click at [61, 53] on link "Wrap Up" at bounding box center [47, 60] width 94 height 22
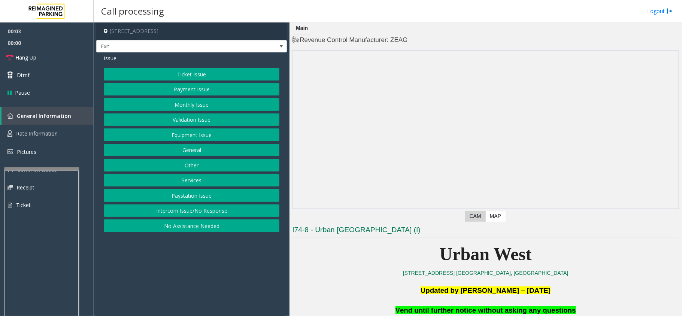
click at [200, 137] on button "Equipment Issue" at bounding box center [192, 134] width 176 height 13
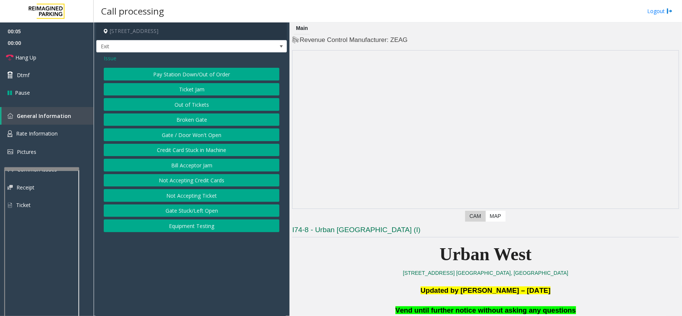
click at [200, 137] on button "Gate / Door Won't Open" at bounding box center [192, 134] width 176 height 13
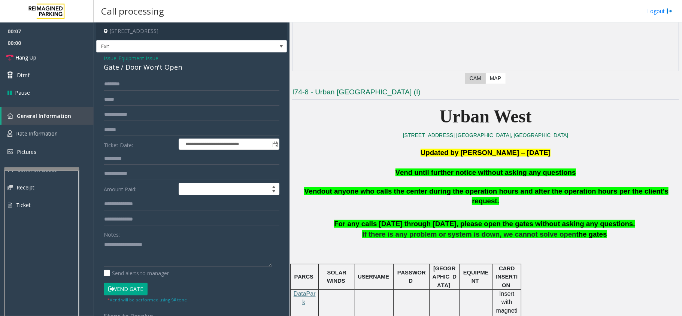
scroll to position [150, 0]
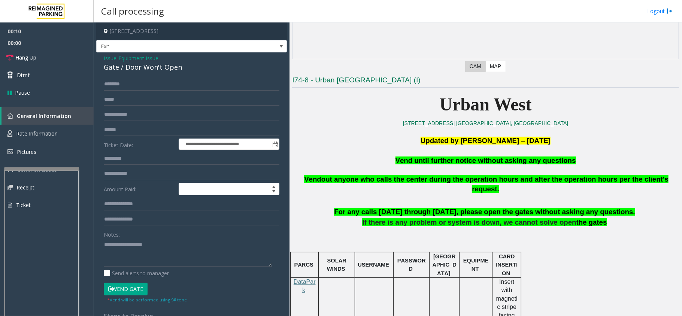
click at [119, 217] on button "Vend Gate" at bounding box center [126, 289] width 44 height 13
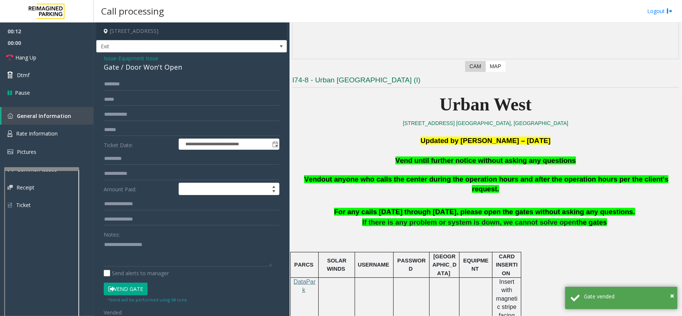
click at [508, 163] on span "Vend until further notice without asking any questions" at bounding box center [485, 160] width 180 height 8
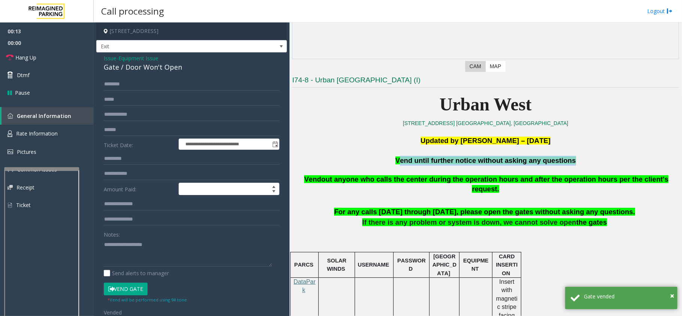
click at [508, 163] on span "Vend until further notice without asking any questions" at bounding box center [485, 160] width 180 height 8
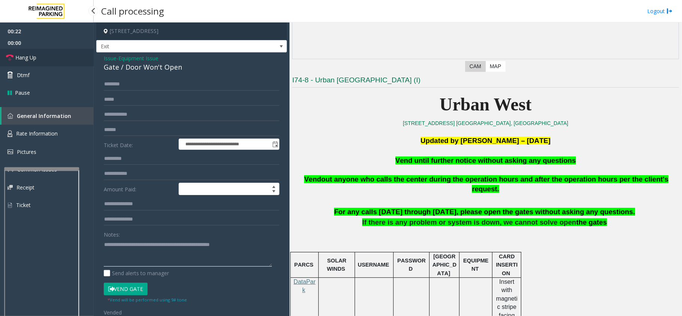
type textarea "**********"
click at [21, 58] on span "Hang Up" at bounding box center [25, 58] width 21 height 8
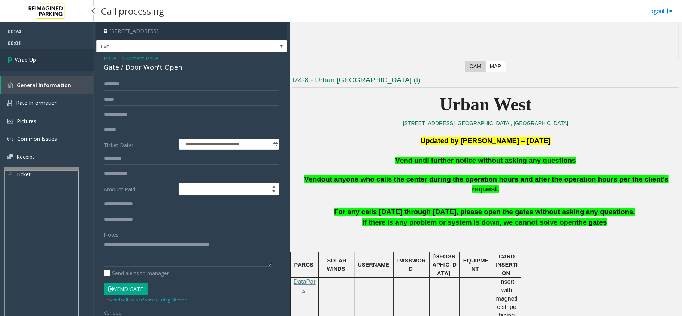
click at [21, 58] on span "Wrap Up" at bounding box center [25, 60] width 21 height 8
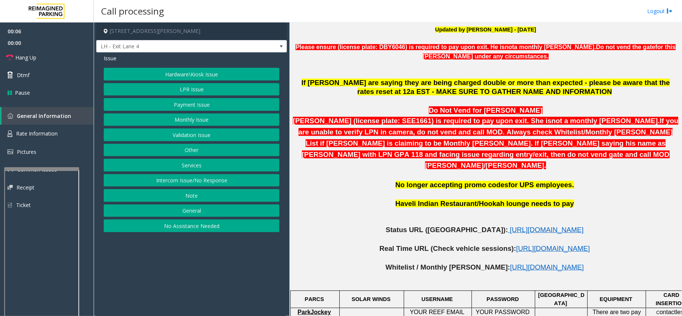
scroll to position [349, 0]
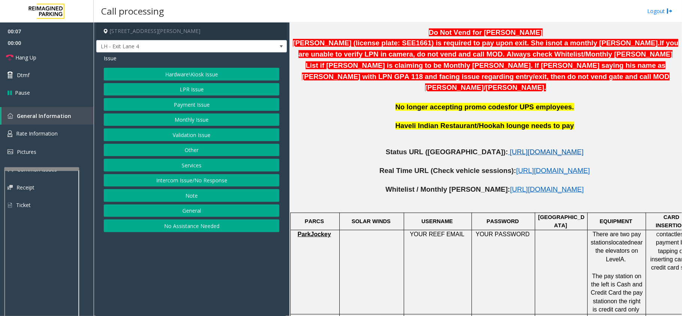
click at [509, 148] on span "[URL][DOMAIN_NAME]" at bounding box center [546, 152] width 74 height 8
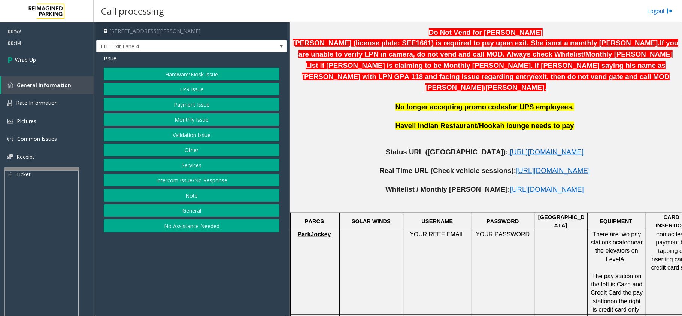
click at [208, 102] on button "Payment Issue" at bounding box center [192, 104] width 176 height 13
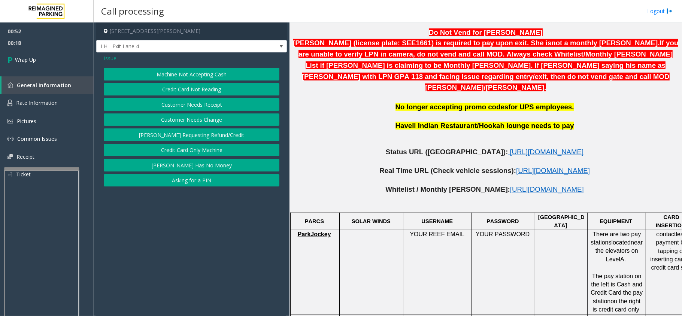
click at [109, 59] on span "Issue" at bounding box center [110, 58] width 13 height 8
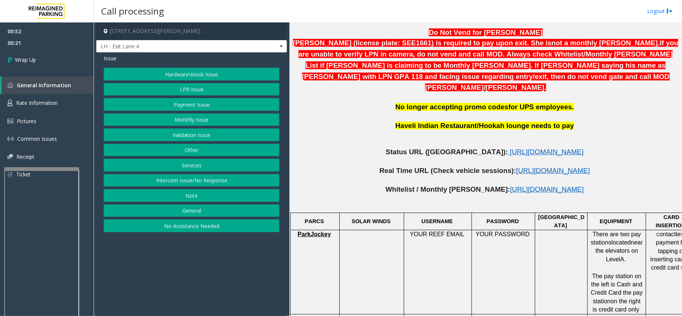
click at [204, 91] on button "LPR Issue" at bounding box center [192, 89] width 176 height 13
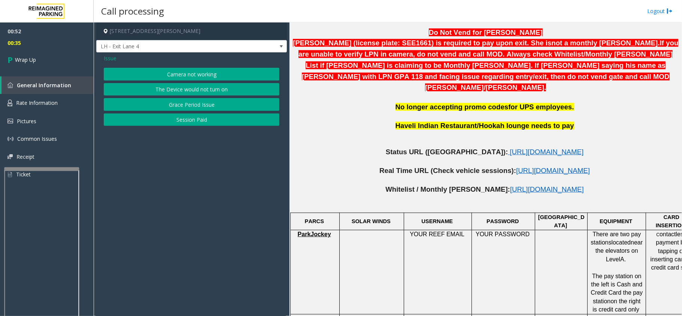
click at [112, 56] on span "Issue" at bounding box center [110, 58] width 13 height 8
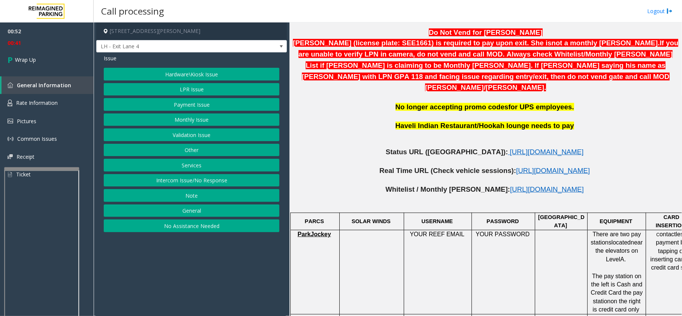
click at [188, 73] on button "Hardware\Kiosk Issue" at bounding box center [192, 74] width 176 height 13
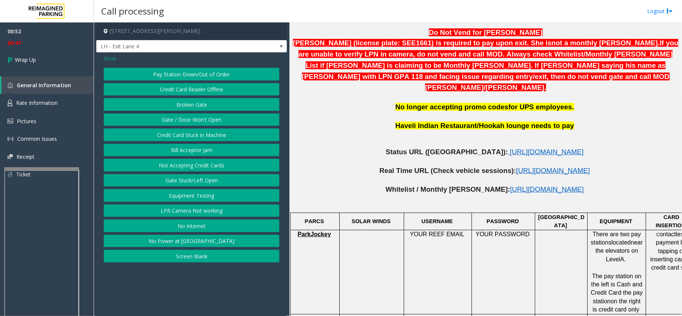
click at [112, 58] on span "Issue" at bounding box center [110, 58] width 13 height 8
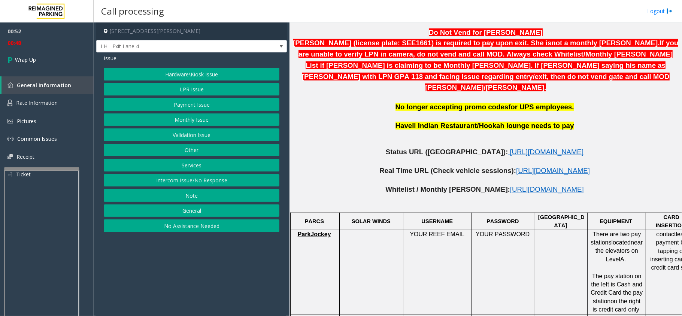
click at [182, 89] on button "LPR Issue" at bounding box center [192, 89] width 176 height 13
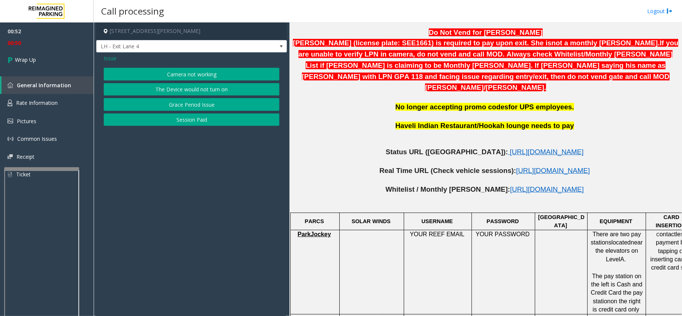
click at [112, 59] on span "Issue" at bounding box center [110, 58] width 13 height 8
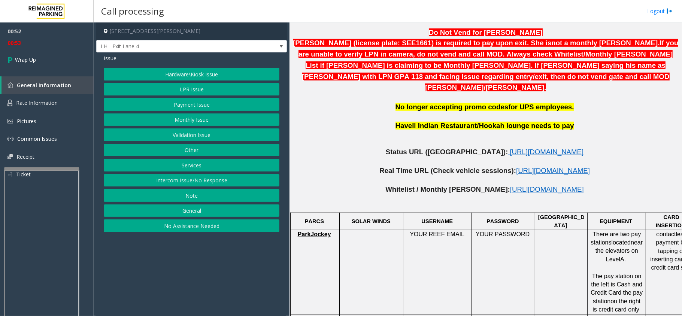
click at [177, 151] on button "Other" at bounding box center [192, 150] width 176 height 13
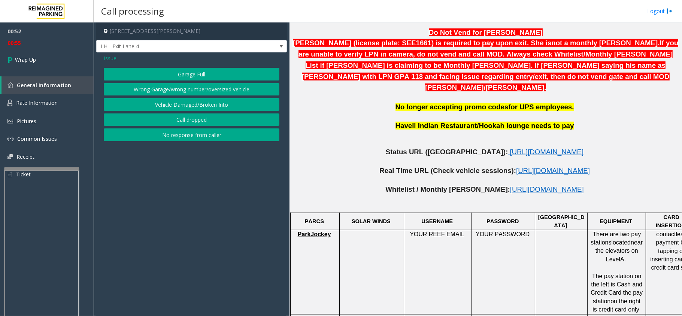
click at [114, 58] on span "Issue" at bounding box center [110, 58] width 13 height 8
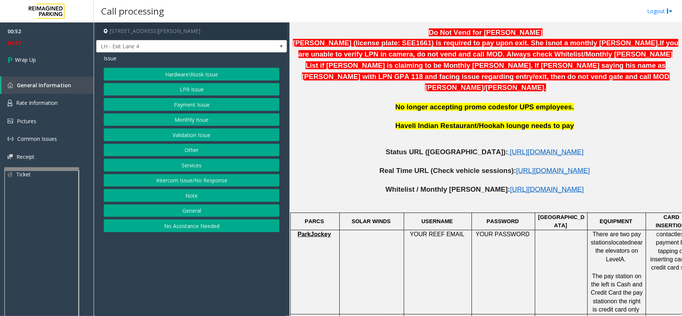
click at [204, 210] on button "General" at bounding box center [192, 210] width 176 height 13
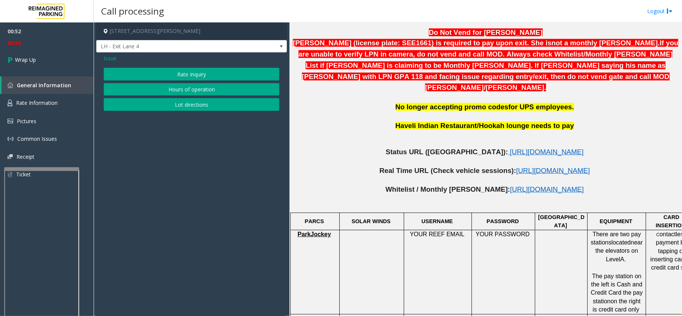
click at [114, 57] on span "Issue" at bounding box center [110, 58] width 13 height 8
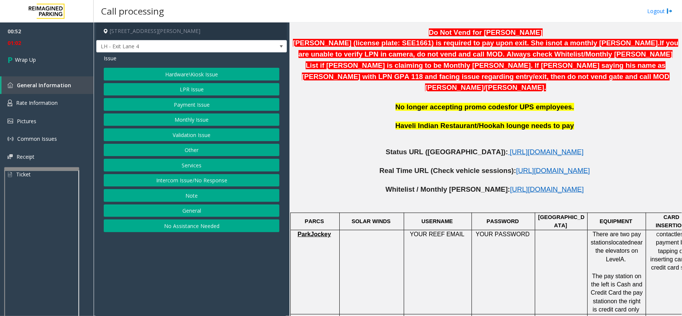
click at [106, 57] on span "Issue" at bounding box center [110, 58] width 13 height 8
click at [200, 213] on button "General" at bounding box center [192, 210] width 176 height 13
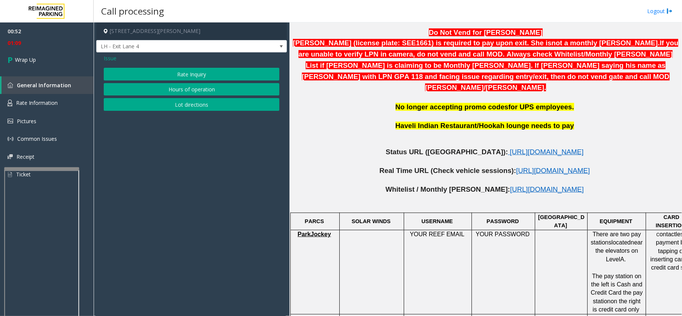
click at [108, 58] on span "Issue" at bounding box center [110, 58] width 13 height 8
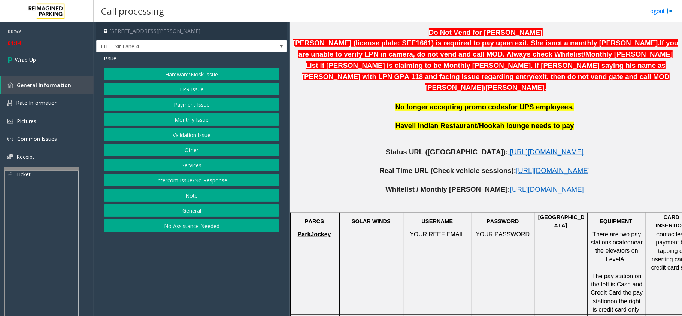
click at [192, 107] on button "Payment Issue" at bounding box center [192, 104] width 176 height 13
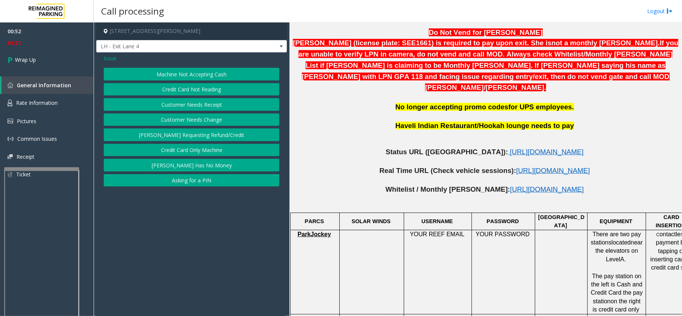
click at [110, 59] on span "Issue" at bounding box center [110, 58] width 13 height 8
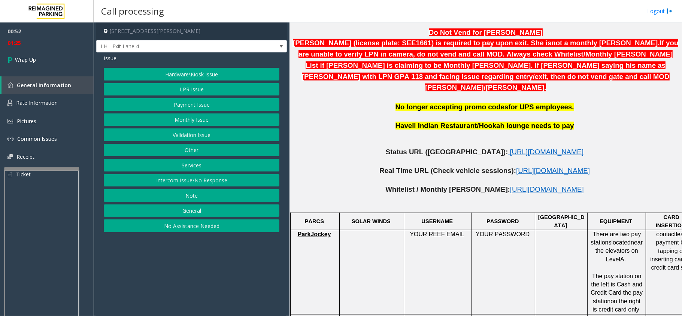
click at [111, 58] on span "Issue" at bounding box center [110, 58] width 13 height 8
click at [188, 73] on button "Hardware\Kiosk Issue" at bounding box center [192, 74] width 176 height 13
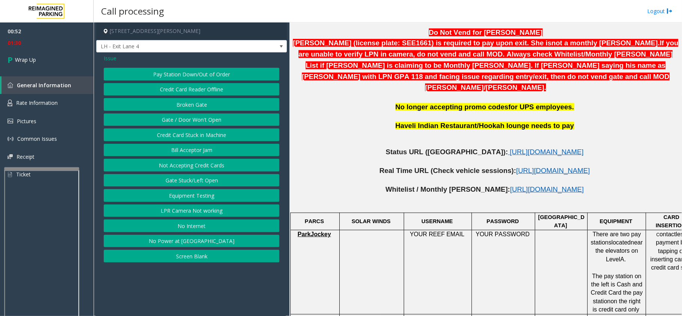
click at [178, 120] on button "Gate / Door Won't Open" at bounding box center [192, 119] width 176 height 13
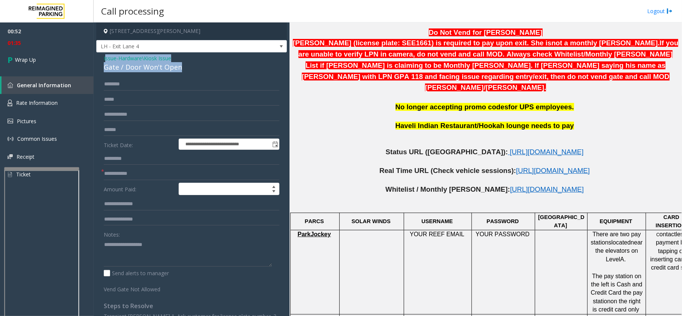
drag, startPoint x: 183, startPoint y: 67, endPoint x: 105, endPoint y: 55, distance: 78.8
click at [105, 55] on div "Issue - Hardware\Kiosk Issue Gate / Door Won't Open" at bounding box center [192, 63] width 176 height 18
click at [201, 217] on textarea at bounding box center [188, 252] width 168 height 28
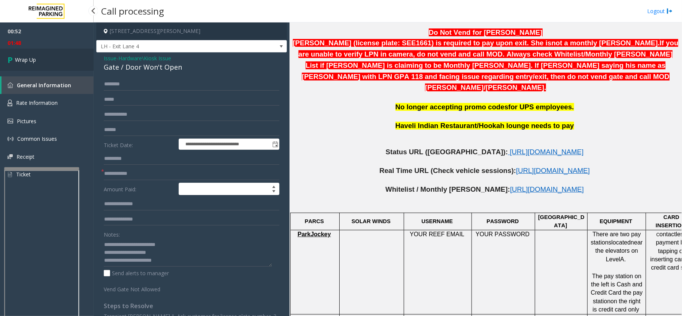
click at [28, 64] on link "Wrap Up" at bounding box center [47, 60] width 94 height 22
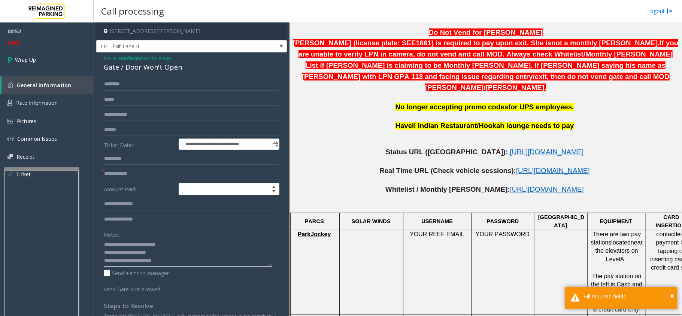
click at [105, 217] on textarea at bounding box center [188, 252] width 168 height 28
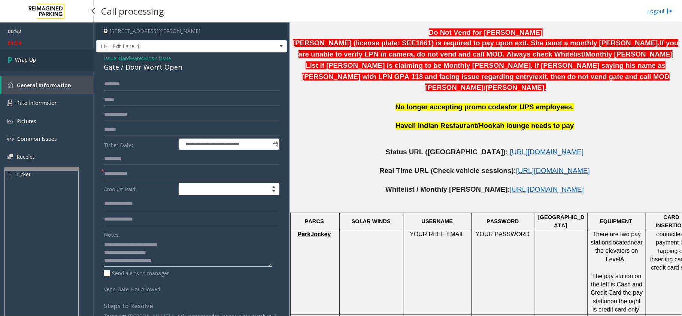
type textarea "**********"
click at [15, 53] on link "Wrap Up" at bounding box center [47, 60] width 94 height 22
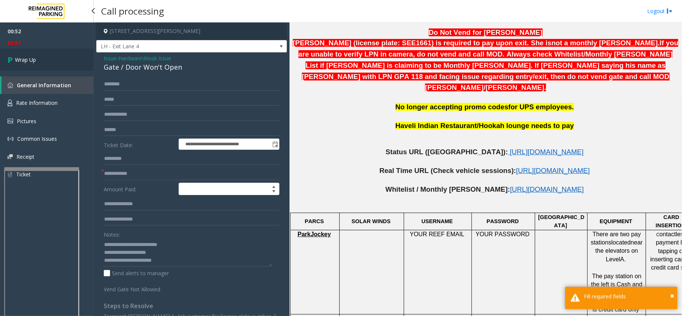
click at [13, 57] on icon at bounding box center [10, 60] width 7 height 12
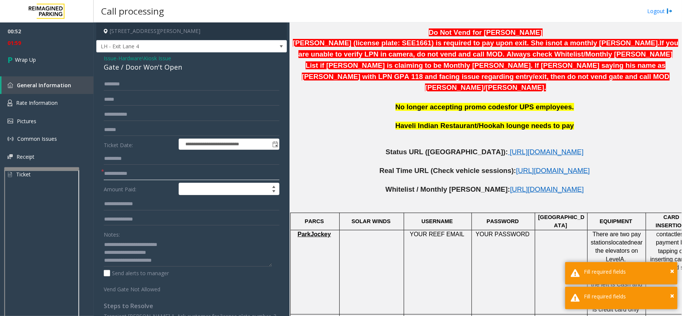
click at [121, 172] on input "text" at bounding box center [192, 173] width 176 height 13
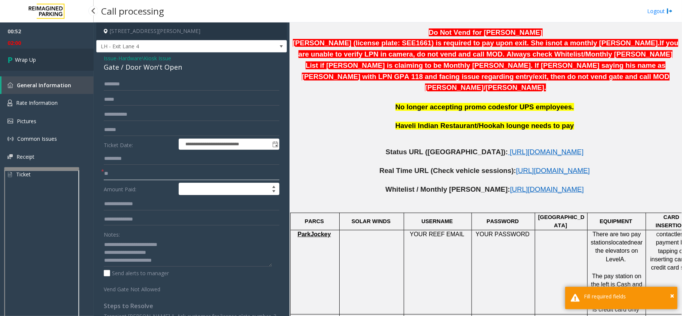
type input "**"
click at [30, 55] on link "Wrap Up" at bounding box center [47, 60] width 94 height 22
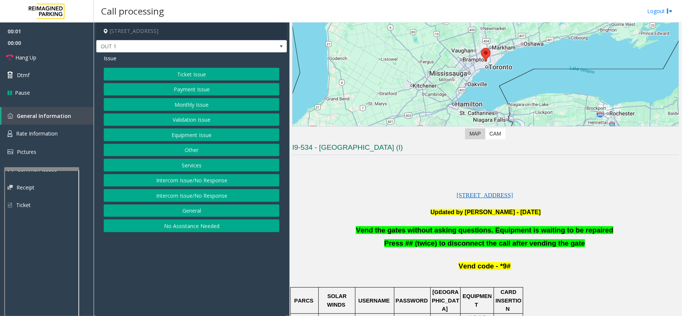
scroll to position [100, 0]
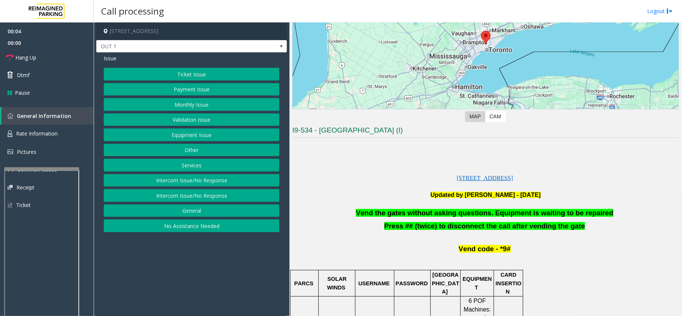
click at [189, 136] on button "Equipment Issue" at bounding box center [192, 134] width 176 height 13
click at [182, 133] on button "Gate / Door Won't Open" at bounding box center [192, 134] width 176 height 13
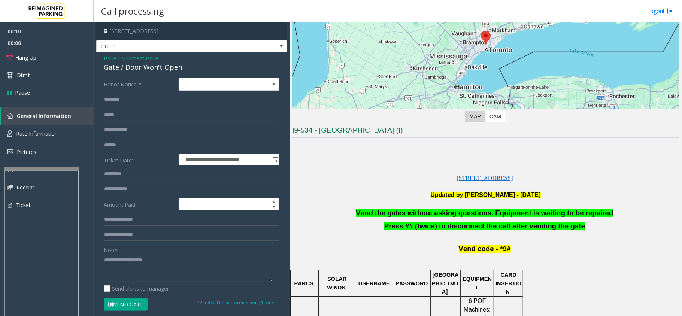
click at [442, 214] on span "Vend the gates without asking questions. Equipment is waiting to be repaired" at bounding box center [484, 213] width 257 height 8
click at [443, 214] on span "Vend the gates without asking questions. Equipment is waiting to be repaired" at bounding box center [484, 213] width 257 height 8
click at [445, 213] on span "Vend the gates without asking questions. Equipment is waiting to be repaired" at bounding box center [484, 213] width 257 height 8
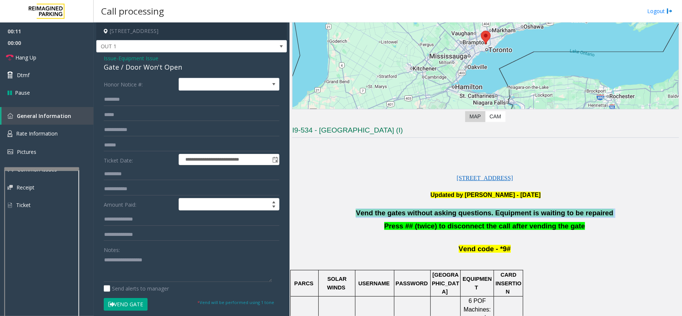
click at [445, 213] on span "Vend the gates without asking questions. Equipment is waiting to be repaired" at bounding box center [484, 213] width 257 height 8
type textarea "**********"
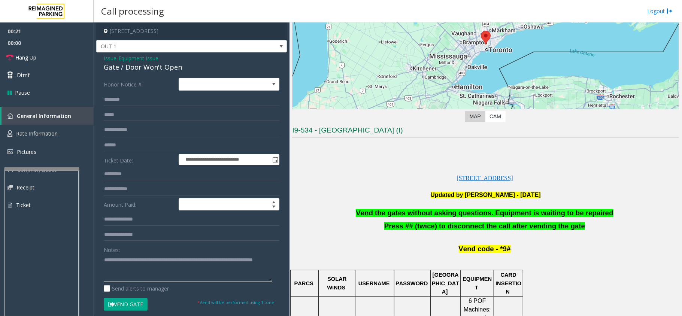
click at [195, 217] on textarea at bounding box center [188, 268] width 168 height 28
click at [111, 59] on span "Issue" at bounding box center [110, 58] width 13 height 8
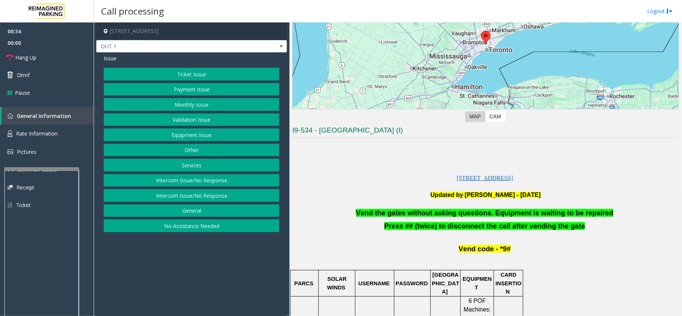
click at [196, 195] on button "Intercom Issue/No Response" at bounding box center [192, 195] width 176 height 13
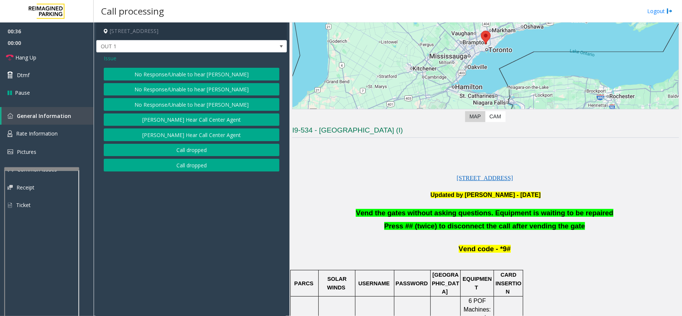
click at [179, 72] on button "No Response/Unable to hear [PERSON_NAME]" at bounding box center [192, 74] width 176 height 13
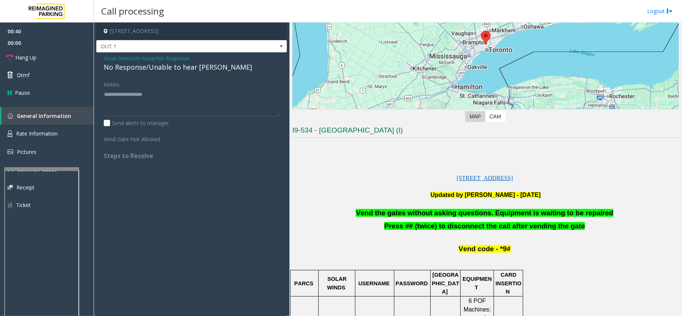
click at [132, 67] on div "No Response/Unable to hear [PERSON_NAME]" at bounding box center [192, 67] width 176 height 10
click at [133, 67] on div "No Response/Unable to hear [PERSON_NAME]" at bounding box center [192, 67] width 176 height 10
click at [135, 67] on div "No Response/Unable to hear [PERSON_NAME]" at bounding box center [192, 67] width 176 height 10
click at [129, 67] on div "No Response/Unable to hear [PERSON_NAME]" at bounding box center [192, 67] width 176 height 10
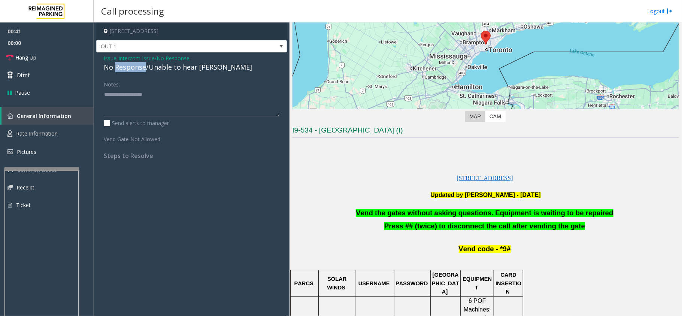
click at [130, 67] on div "No Response/Unable to hear [PERSON_NAME]" at bounding box center [192, 67] width 176 height 10
click at [39, 60] on link "Hang Up" at bounding box center [47, 58] width 94 height 18
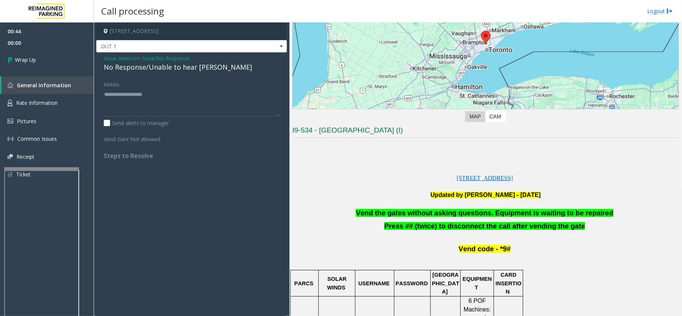
click at [135, 68] on div "No Response/Unable to hear [PERSON_NAME]" at bounding box center [192, 67] width 176 height 10
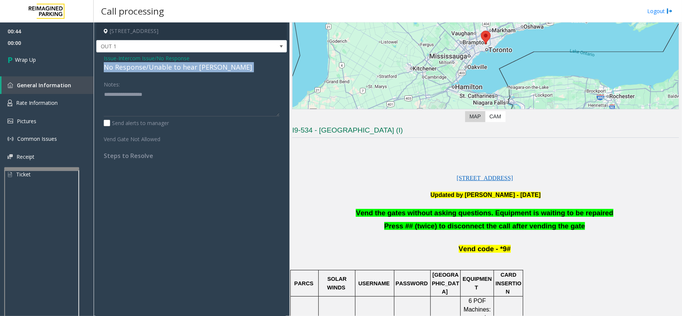
click at [135, 68] on div "No Response/Unable to hear [PERSON_NAME]" at bounding box center [192, 67] width 176 height 10
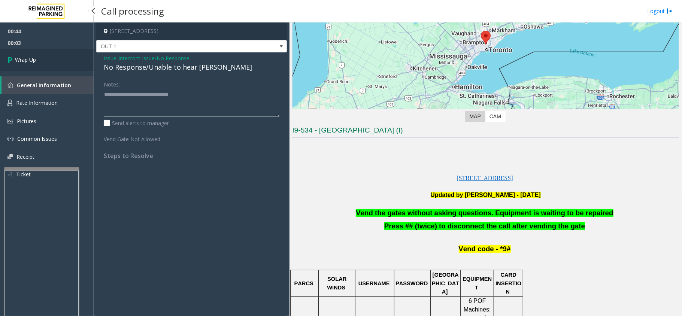
type textarea "**********"
click at [45, 60] on link "Wrap Up" at bounding box center [47, 60] width 94 height 22
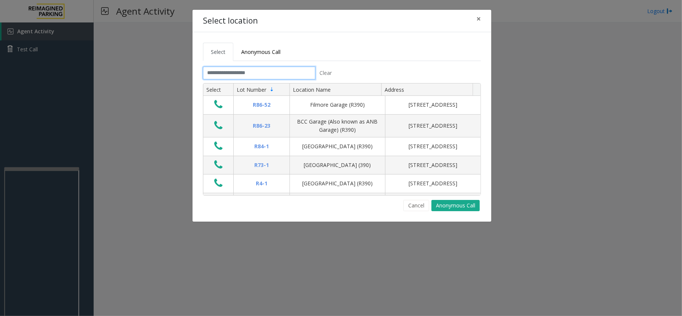
click at [228, 69] on input "text" at bounding box center [259, 73] width 112 height 13
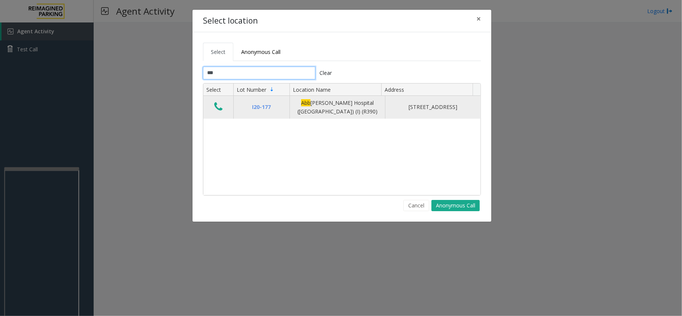
type input "***"
click at [216, 109] on icon "Data table" at bounding box center [218, 106] width 8 height 10
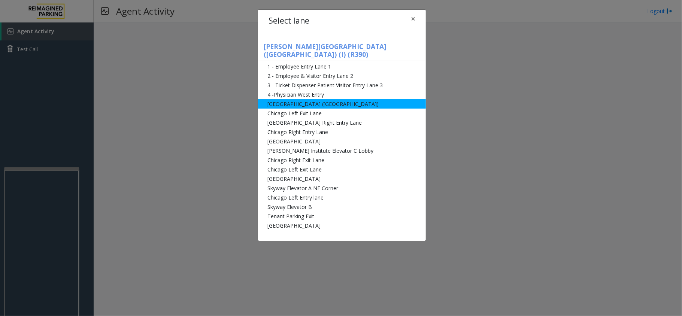
click at [328, 99] on li "[GEOGRAPHIC_DATA] ([GEOGRAPHIC_DATA])" at bounding box center [342, 103] width 168 height 9
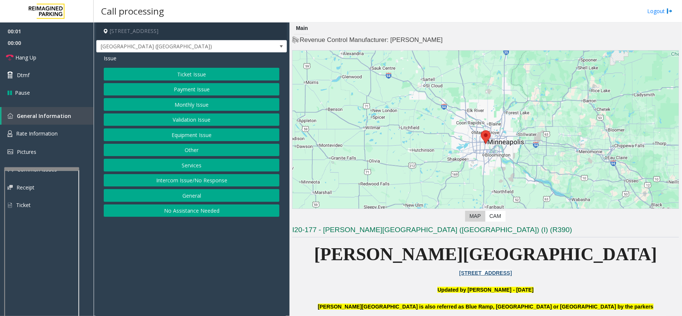
click at [199, 75] on button "Ticket Issue" at bounding box center [192, 74] width 176 height 13
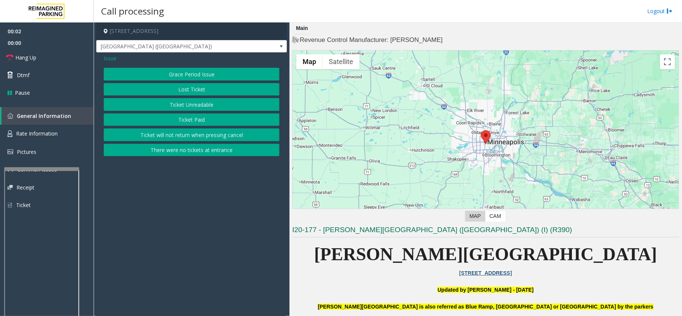
click at [210, 103] on button "Ticket Unreadable" at bounding box center [192, 104] width 176 height 13
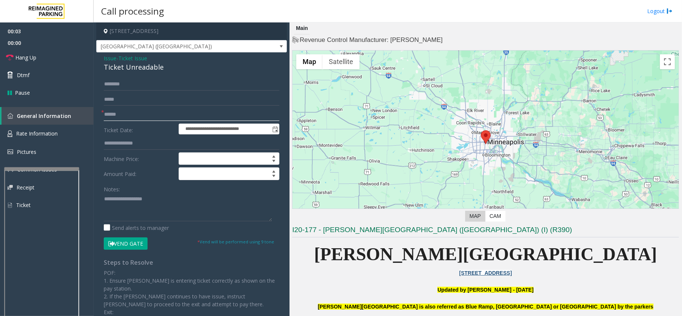
click at [162, 112] on input "text" at bounding box center [192, 114] width 176 height 13
type input "*********"
drag, startPoint x: 161, startPoint y: 64, endPoint x: 98, endPoint y: 59, distance: 63.4
click at [98, 59] on div "**********" at bounding box center [191, 219] width 191 height 334
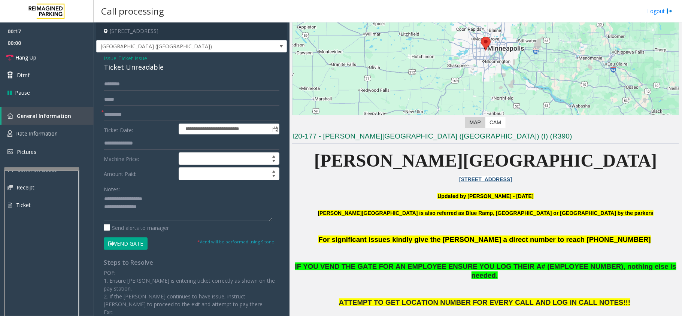
scroll to position [100, 0]
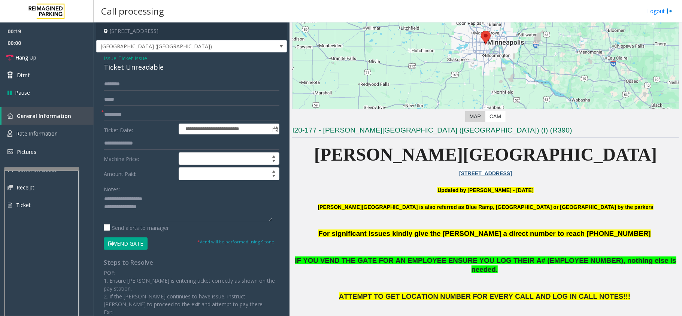
click at [130, 217] on button "Vend Gate" at bounding box center [126, 243] width 44 height 13
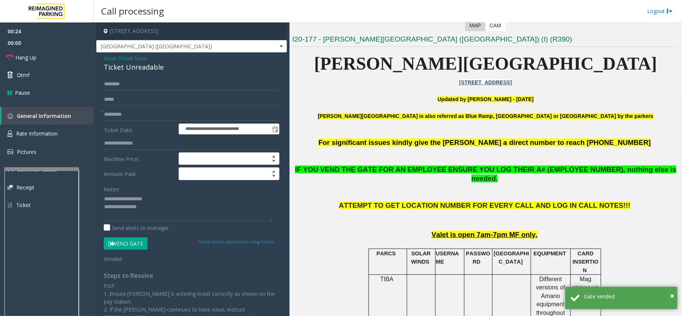
scroll to position [200, 0]
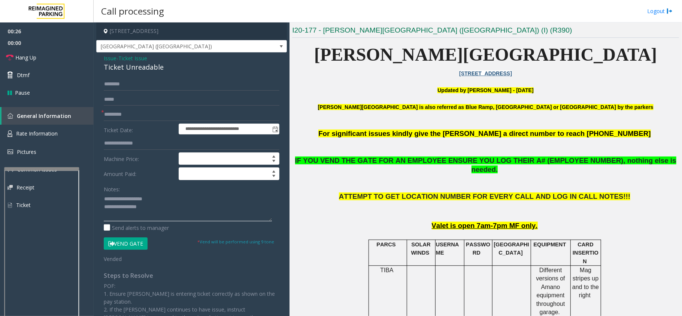
click at [156, 209] on textarea at bounding box center [188, 207] width 168 height 28
click at [45, 56] on link "Hang Up" at bounding box center [47, 58] width 94 height 18
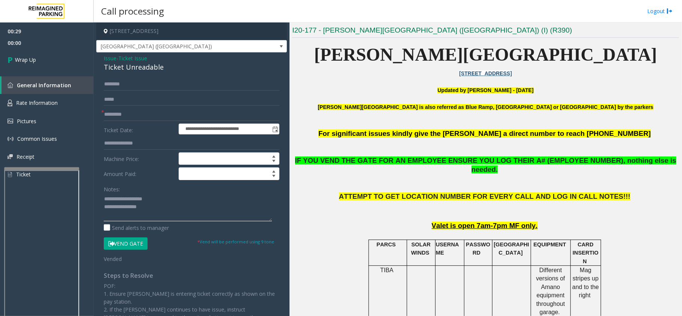
click at [165, 207] on textarea at bounding box center [188, 207] width 168 height 28
type textarea "**********"
click at [42, 52] on link "Wrap Up" at bounding box center [47, 60] width 94 height 22
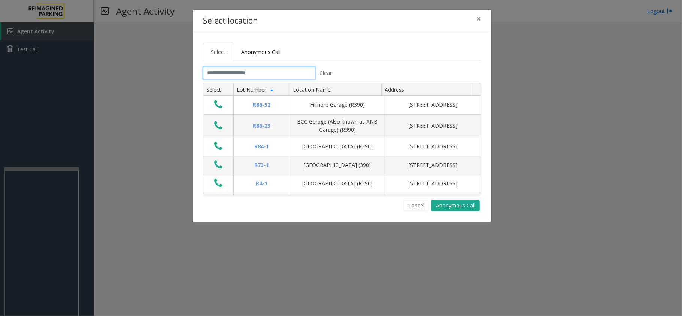
click at [234, 76] on input "text" at bounding box center [259, 73] width 112 height 13
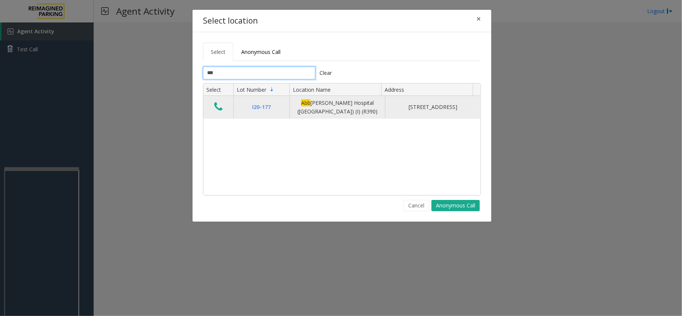
type input "***"
click at [219, 106] on icon "Data table" at bounding box center [218, 106] width 8 height 10
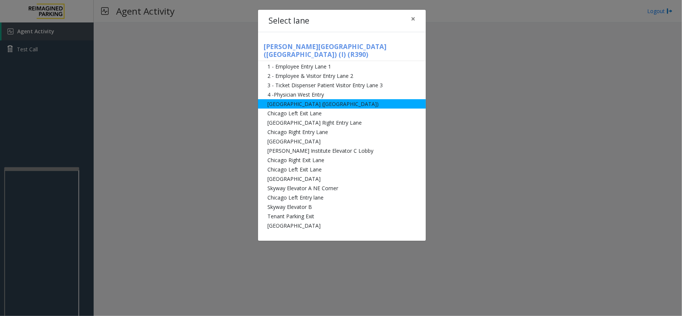
click at [309, 99] on li "[GEOGRAPHIC_DATA] ([GEOGRAPHIC_DATA])" at bounding box center [342, 103] width 168 height 9
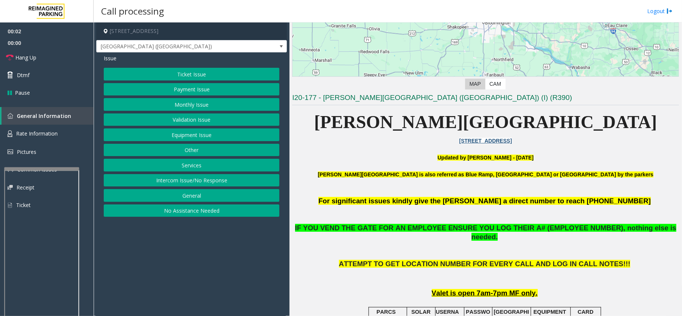
scroll to position [150, 0]
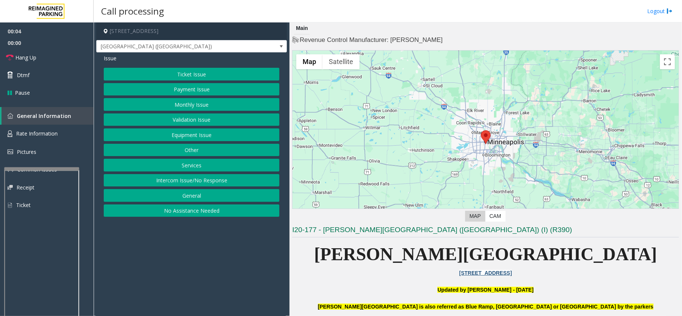
scroll to position [150, 0]
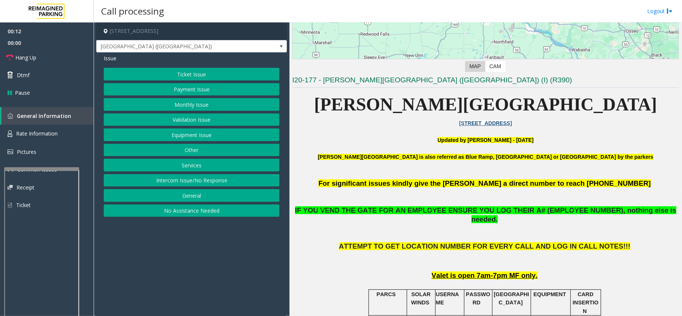
click at [198, 71] on button "Ticket Issue" at bounding box center [192, 74] width 176 height 13
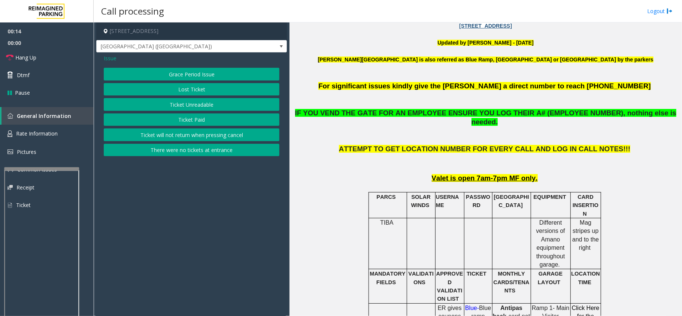
scroll to position [249, 0]
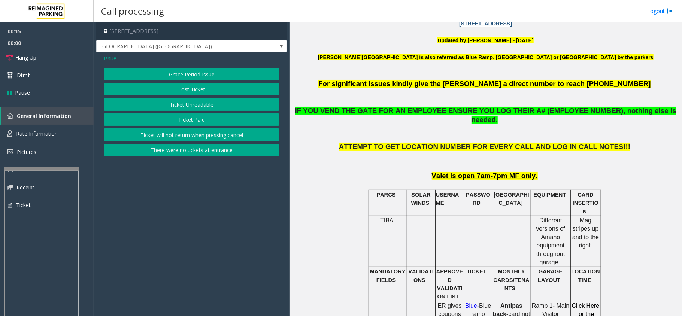
click at [216, 102] on button "Ticket Unreadable" at bounding box center [192, 104] width 176 height 13
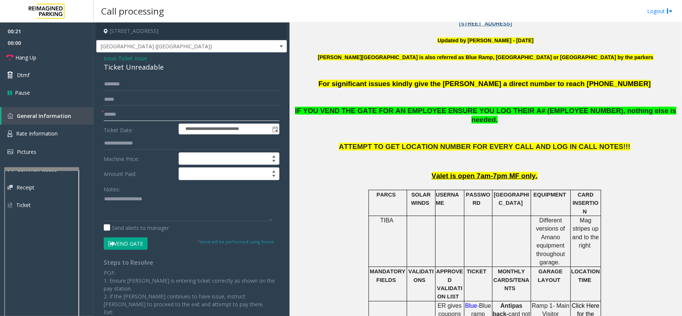
click at [161, 115] on input "text" at bounding box center [192, 114] width 176 height 13
type input "*********"
drag, startPoint x: 161, startPoint y: 66, endPoint x: 101, endPoint y: 60, distance: 60.2
click at [101, 60] on div "**********" at bounding box center [191, 219] width 191 height 334
click at [150, 208] on textarea at bounding box center [188, 207] width 168 height 28
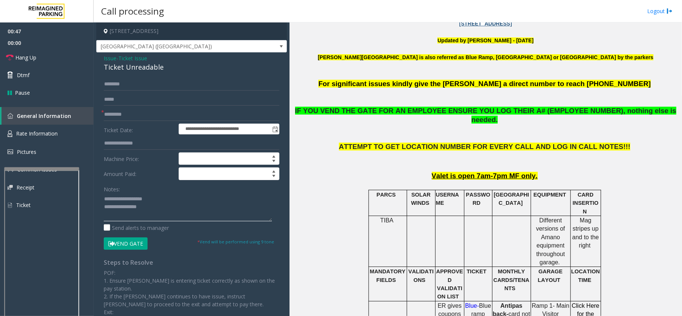
click at [179, 208] on textarea at bounding box center [188, 207] width 168 height 28
click at [135, 243] on button "Vend Gate" at bounding box center [126, 243] width 44 height 13
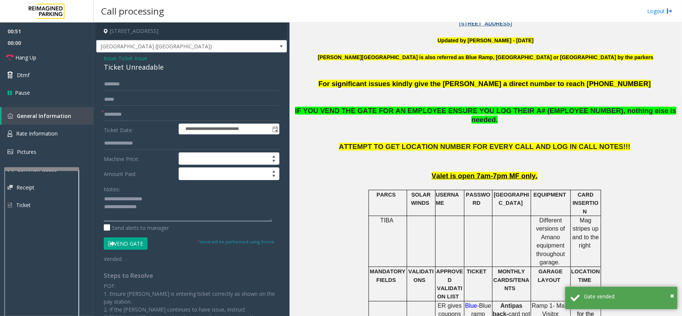
click at [156, 210] on textarea at bounding box center [188, 207] width 168 height 28
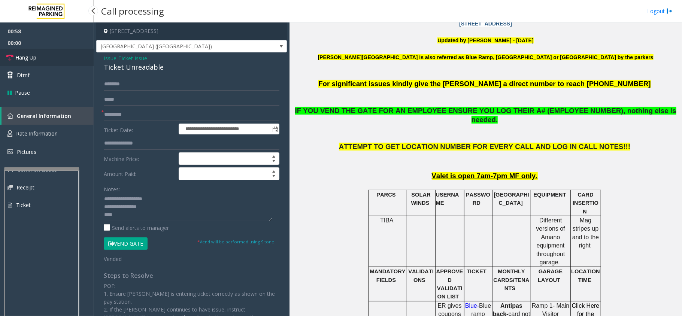
click at [33, 56] on span "Hang Up" at bounding box center [25, 58] width 21 height 8
click at [127, 214] on textarea at bounding box center [188, 207] width 168 height 28
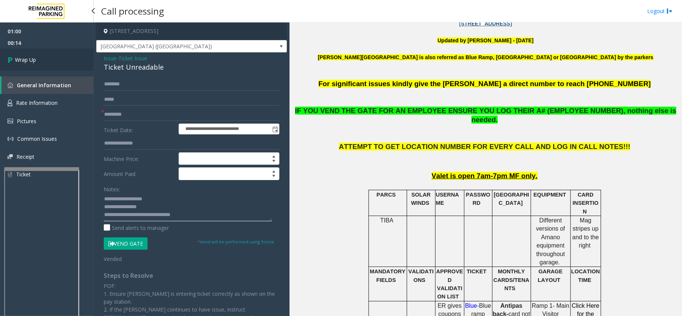
type textarea "**********"
click at [42, 58] on link "Wrap Up" at bounding box center [47, 60] width 94 height 22
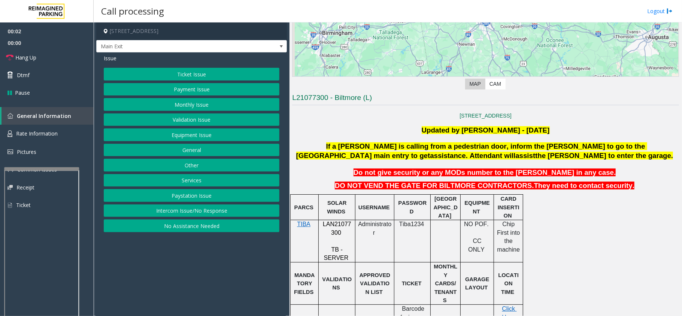
scroll to position [150, 0]
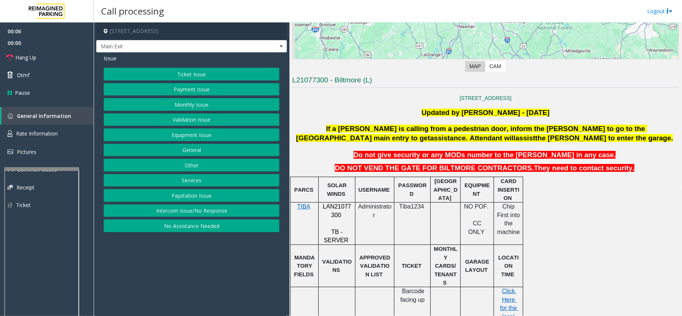
click at [324, 208] on span "LAN21077300" at bounding box center [337, 210] width 28 height 15
click at [195, 134] on button "Equipment Issue" at bounding box center [192, 134] width 176 height 13
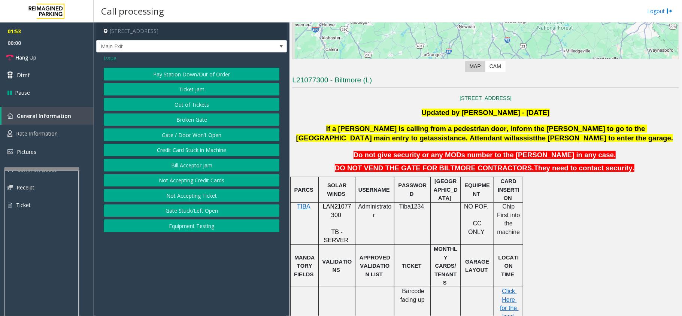
click at [109, 56] on span "Issue" at bounding box center [110, 58] width 13 height 8
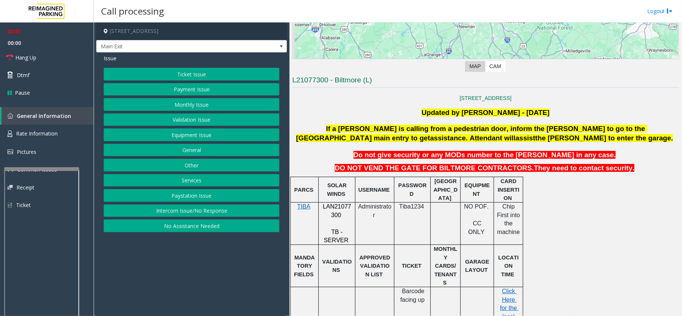
click at [197, 74] on button "Ticket Issue" at bounding box center [192, 74] width 176 height 13
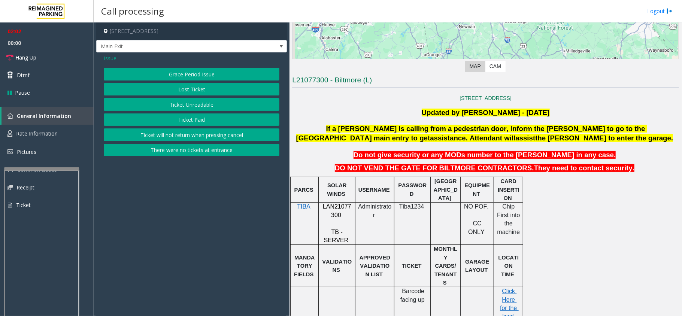
click at [200, 153] on button "There were no tickets at entrance" at bounding box center [192, 150] width 176 height 13
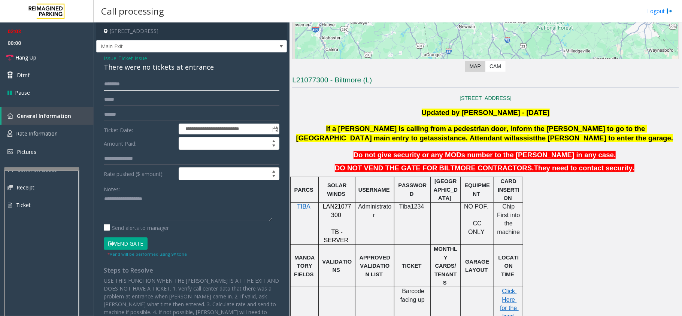
click at [159, 86] on input "text" at bounding box center [192, 84] width 176 height 13
type input "**********"
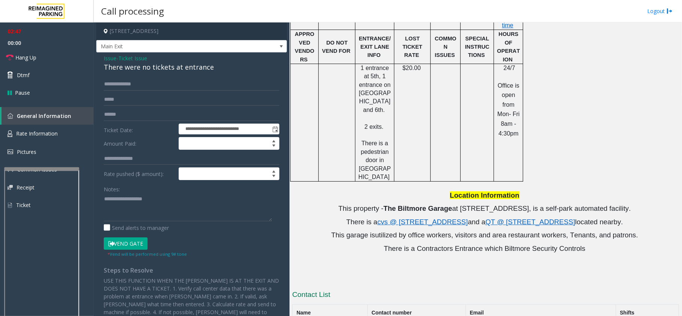
scroll to position [481, 0]
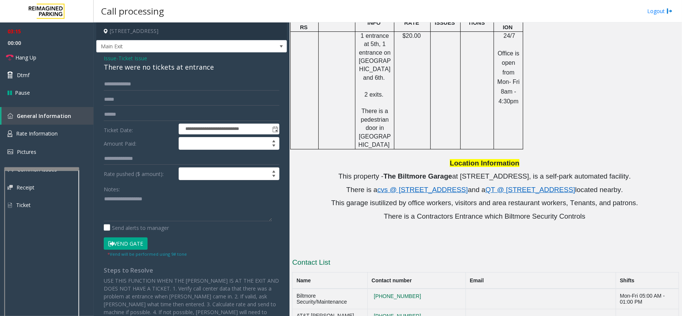
drag, startPoint x: 454, startPoint y: 284, endPoint x: 379, endPoint y: 292, distance: 75.7
copy tr "404-403-7285"
drag, startPoint x: 433, startPoint y: 253, endPoint x: 386, endPoint y: 253, distance: 47.9
click at [386, 289] on td "(404)427-2095" at bounding box center [416, 299] width 98 height 20
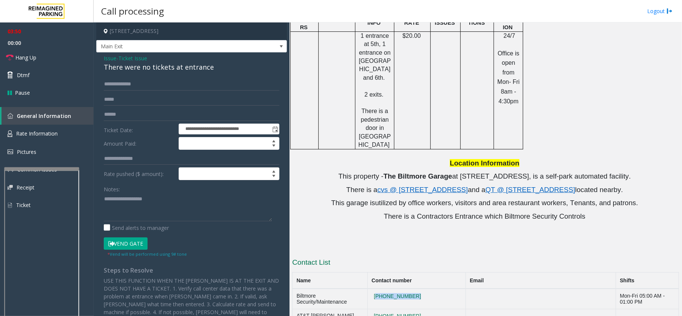
copy button "(404)427-2095"
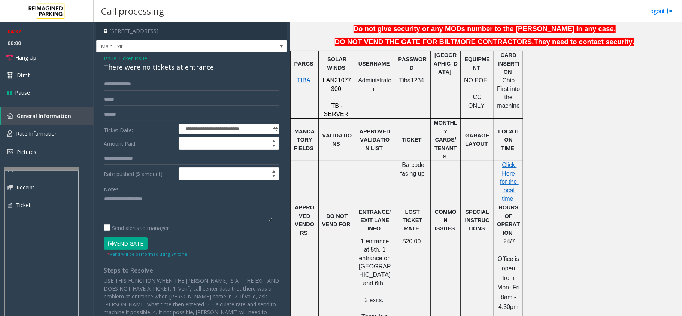
scroll to position [249, 0]
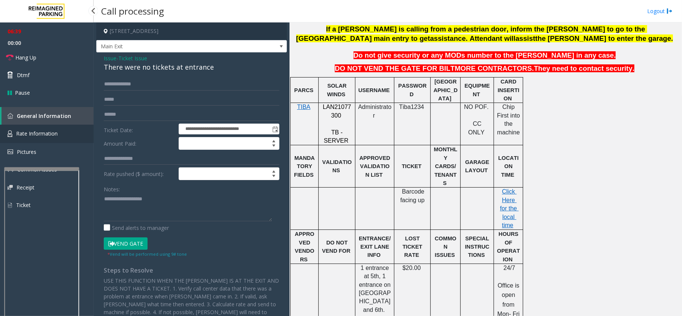
click at [47, 133] on span "Rate Information" at bounding box center [37, 133] width 42 height 7
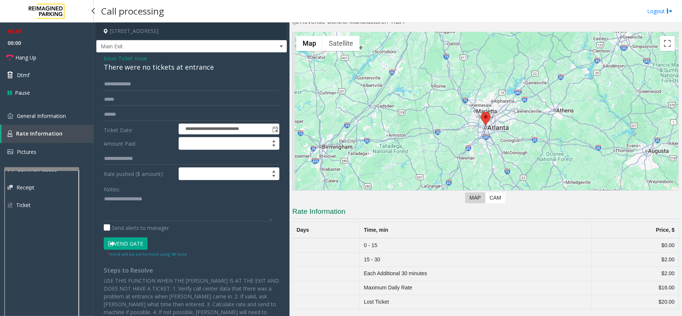
scroll to position [19, 0]
click at [112, 240] on button "Vend Gate" at bounding box center [126, 243] width 44 height 13
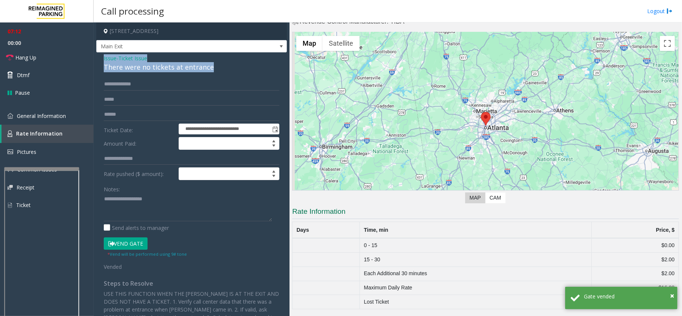
drag, startPoint x: 208, startPoint y: 66, endPoint x: 99, endPoint y: 57, distance: 109.7
click at [99, 57] on div "**********" at bounding box center [191, 210] width 191 height 316
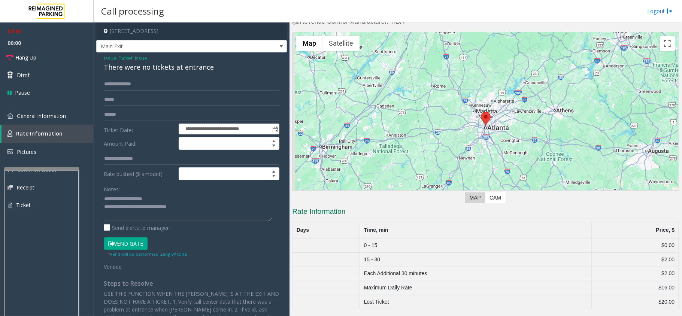
click at [190, 208] on textarea at bounding box center [188, 207] width 168 height 28
click at [48, 57] on link "Hang Up" at bounding box center [47, 58] width 94 height 18
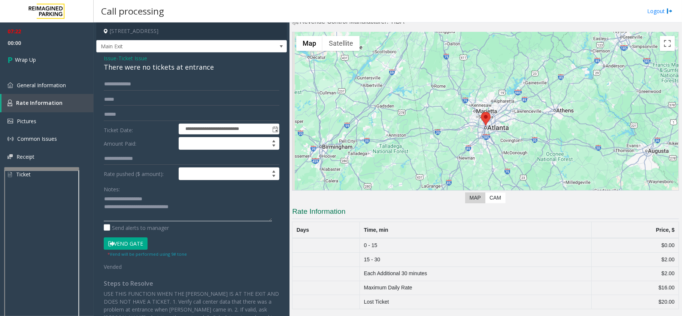
click at [206, 211] on textarea at bounding box center [188, 207] width 168 height 28
click at [198, 211] on textarea at bounding box center [188, 207] width 168 height 28
click at [124, 218] on textarea at bounding box center [188, 207] width 168 height 28
type textarea "**********"
click at [8, 56] on icon at bounding box center [10, 60] width 7 height 12
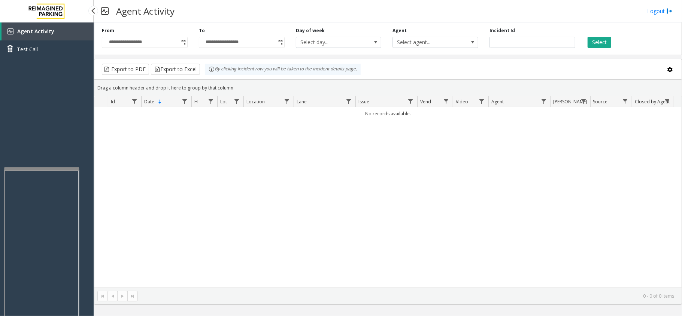
click at [84, 33] on link "Agent Activity" at bounding box center [47, 31] width 92 height 18
click at [186, 44] on span "Toggle popup" at bounding box center [183, 42] width 8 height 12
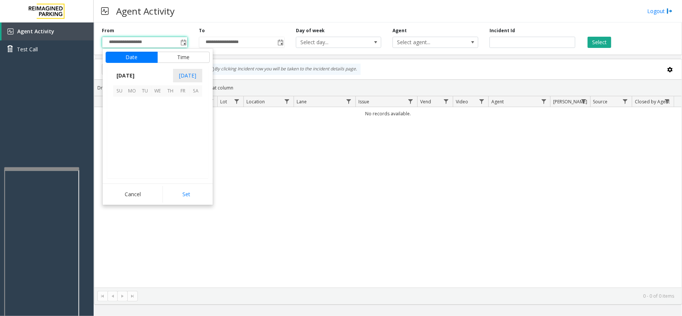
scroll to position [134256, 0]
click at [150, 122] on span "5" at bounding box center [144, 115] width 13 height 13
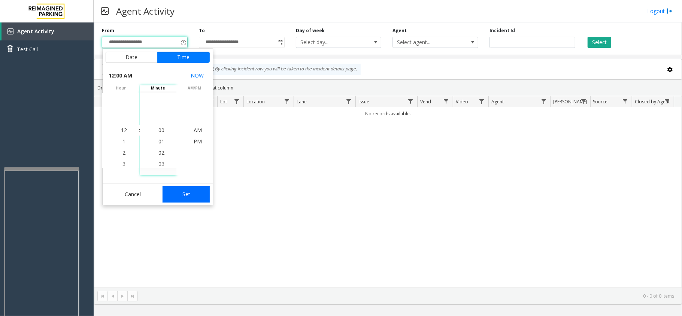
click at [188, 201] on button "Set" at bounding box center [185, 194] width 47 height 16
type input "**********"
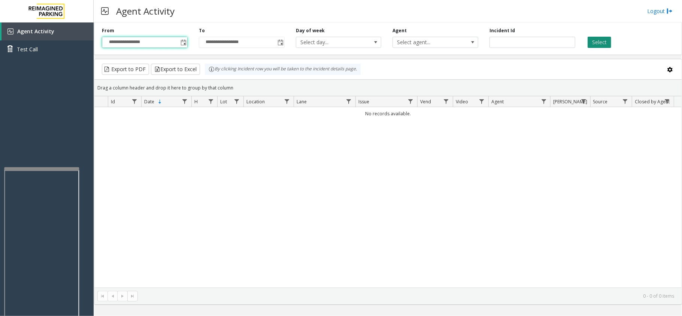
click at [596, 44] on button "Select" at bounding box center [599, 42] width 24 height 11
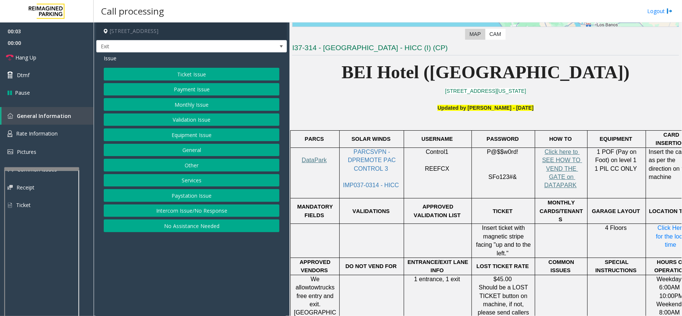
scroll to position [200, 0]
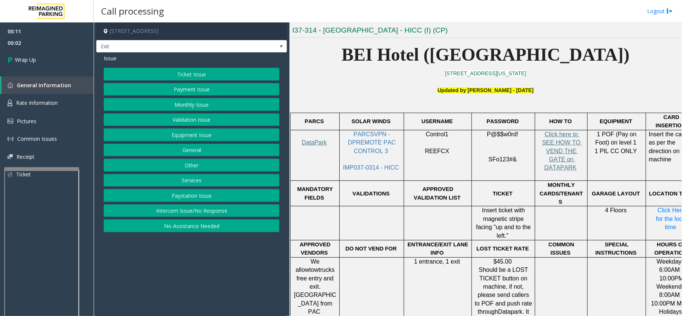
click at [214, 210] on button "Intercom Issue/No Response" at bounding box center [192, 210] width 176 height 13
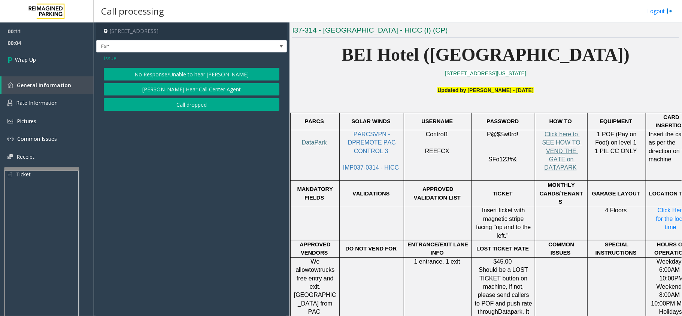
click at [106, 58] on span "Issue" at bounding box center [110, 58] width 13 height 8
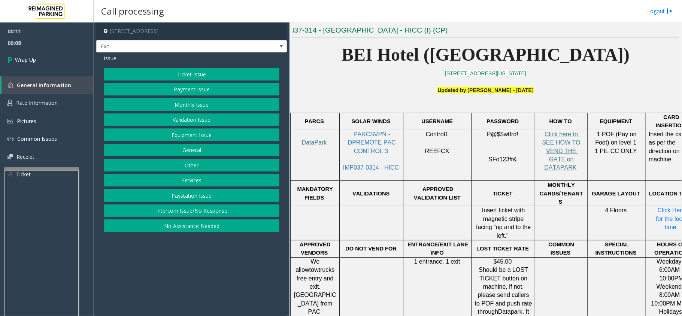
click at [193, 227] on button "No Assistance Needed" at bounding box center [192, 225] width 176 height 13
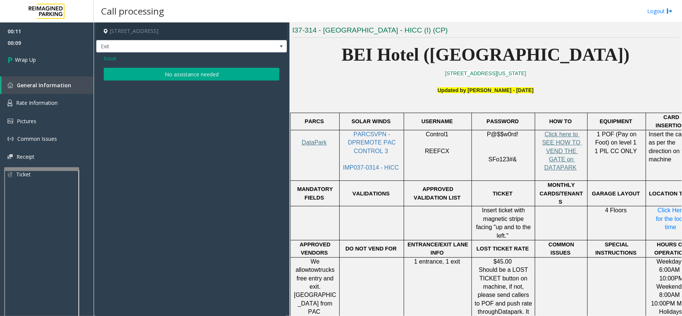
click at [198, 78] on button "No assistance needed" at bounding box center [192, 74] width 176 height 13
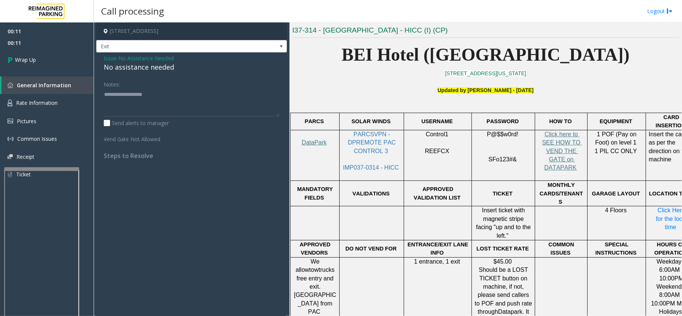
click at [150, 62] on div "No assistance needed" at bounding box center [192, 67] width 176 height 10
click at [150, 65] on div "No assistance needed" at bounding box center [192, 67] width 176 height 10
type textarea "**********"
click at [70, 62] on link "Wrap Up" at bounding box center [47, 60] width 94 height 22
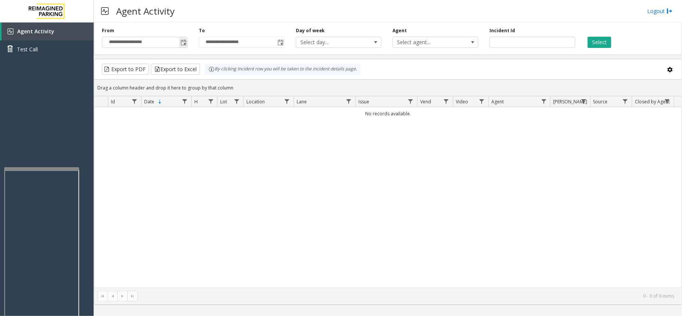
click at [184, 41] on span "Toggle popup" at bounding box center [183, 43] width 6 height 6
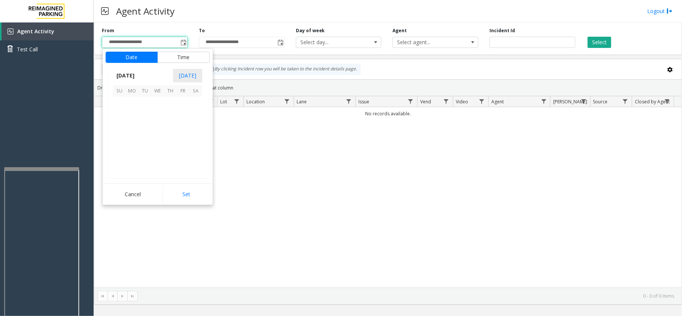
scroll to position [134256, 0]
click at [183, 134] on span "15" at bounding box center [183, 128] width 13 height 13
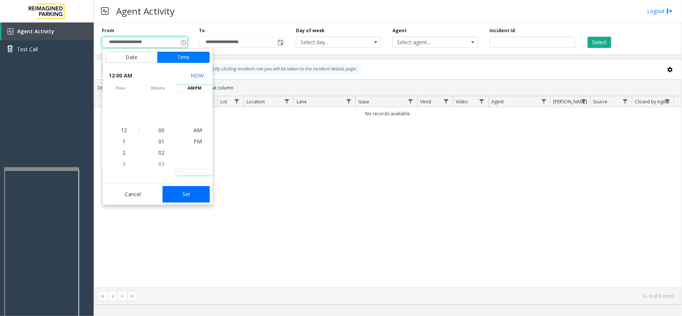
click at [198, 195] on button "Set" at bounding box center [185, 194] width 47 height 16
type input "**********"
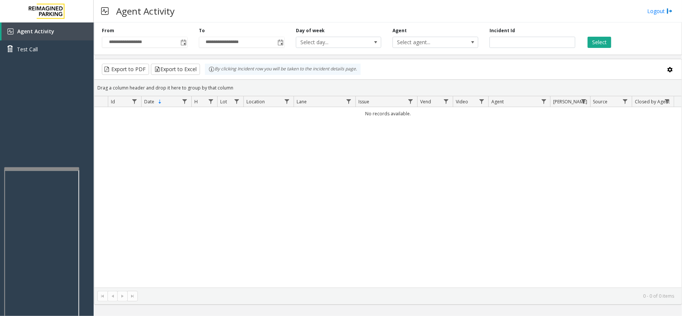
click at [201, 171] on div "No records available." at bounding box center [387, 197] width 587 height 180
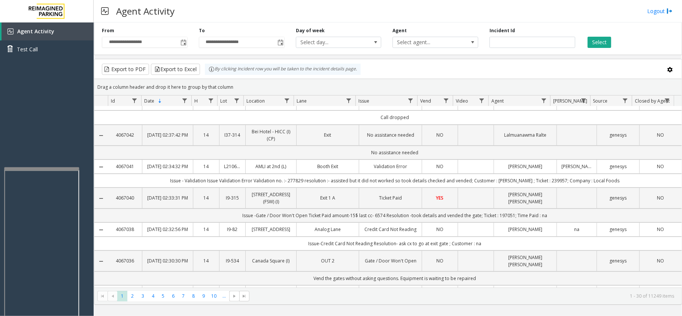
scroll to position [0, 0]
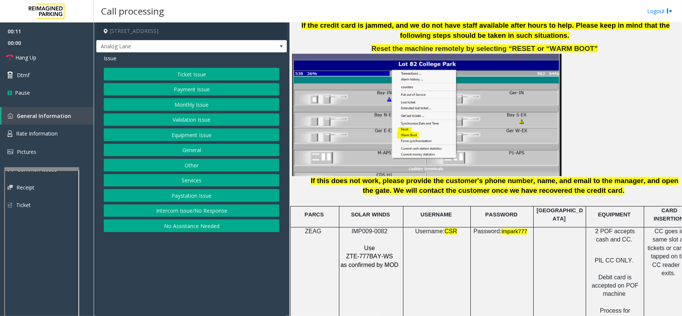
scroll to position [898, 0]
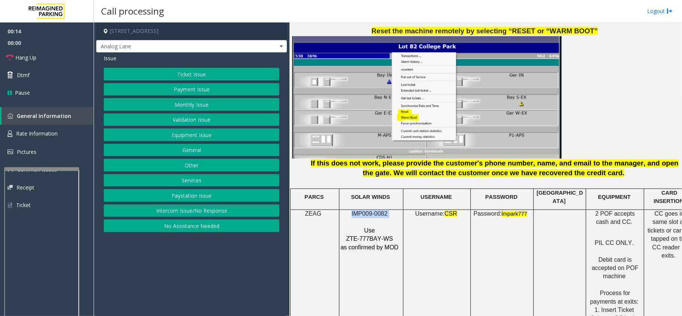
drag, startPoint x: 388, startPoint y: 209, endPoint x: 349, endPoint y: 210, distance: 38.9
click at [349, 210] on p "IMP009-0082" at bounding box center [370, 214] width 60 height 8
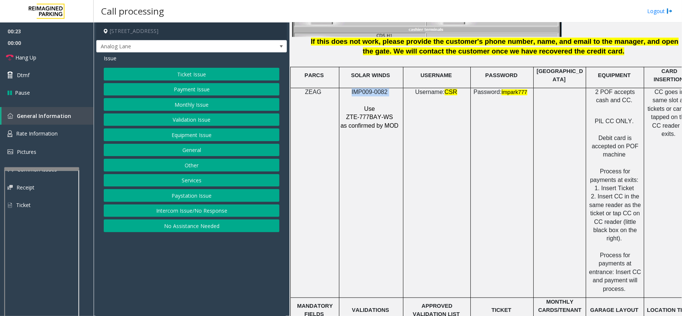
scroll to position [998, 0]
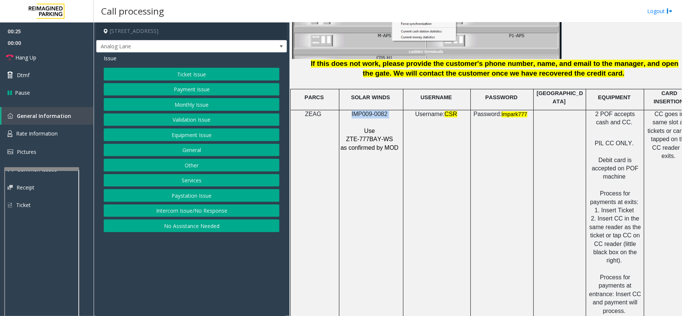
click at [358, 111] on span "IMP009-0082" at bounding box center [369, 114] width 36 height 6
drag, startPoint x: 386, startPoint y: 109, endPoint x: 347, endPoint y: 109, distance: 39.7
click at [347, 110] on p "IMP009-0082" at bounding box center [370, 114] width 60 height 8
click at [225, 74] on button "Ticket Issue" at bounding box center [192, 74] width 176 height 13
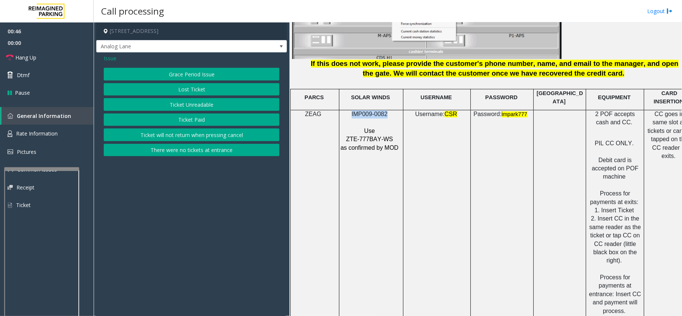
click at [214, 104] on button "Ticket Unreadable" at bounding box center [192, 104] width 176 height 13
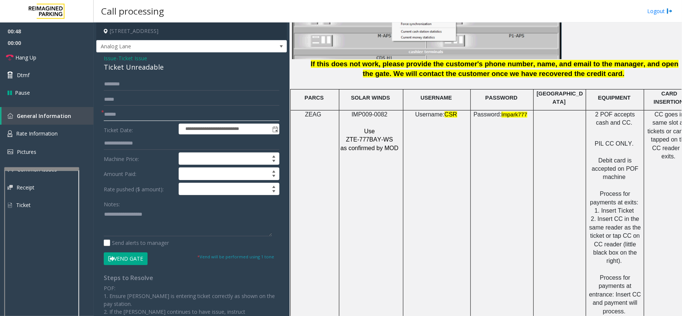
click at [187, 114] on input "text" at bounding box center [192, 114] width 176 height 13
type input "******"
click at [136, 118] on input "******" at bounding box center [192, 114] width 176 height 13
drag, startPoint x: 163, startPoint y: 66, endPoint x: 99, endPoint y: 57, distance: 65.0
click at [99, 57] on div "**********" at bounding box center [191, 230] width 191 height 357
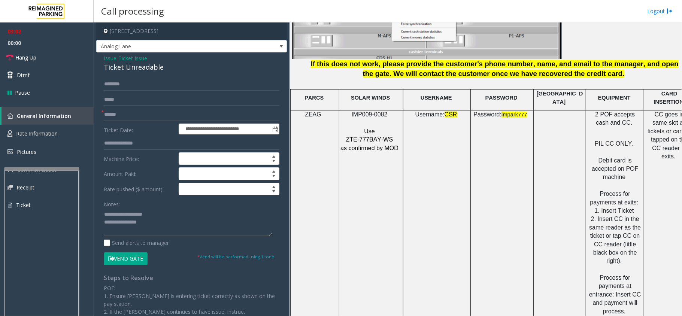
click at [155, 222] on textarea at bounding box center [188, 222] width 168 height 28
click at [158, 226] on textarea at bounding box center [188, 222] width 168 height 28
type textarea "**********"
click at [131, 113] on input "******" at bounding box center [192, 114] width 176 height 13
type input "*"
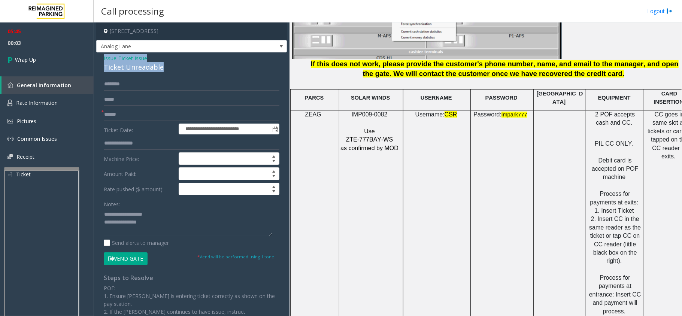
drag, startPoint x: 162, startPoint y: 66, endPoint x: 100, endPoint y: 56, distance: 63.0
click at [100, 56] on div "**********" at bounding box center [191, 230] width 191 height 357
click at [167, 60] on div "Issue - Ticket Issue Ticket Unreadable" at bounding box center [192, 63] width 176 height 18
click at [147, 112] on input "text" at bounding box center [192, 114] width 176 height 13
type input "**"
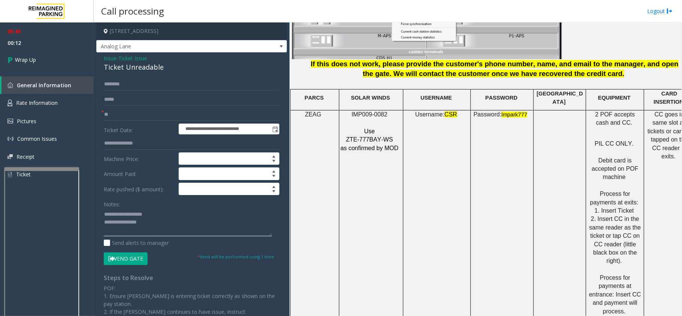
click at [153, 223] on textarea at bounding box center [188, 222] width 168 height 28
type textarea "**********"
click at [41, 58] on link "Wrap Up" at bounding box center [47, 60] width 94 height 22
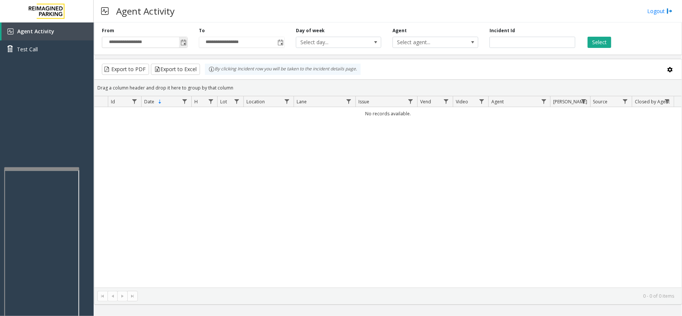
click at [181, 42] on span "Toggle popup" at bounding box center [183, 43] width 6 height 6
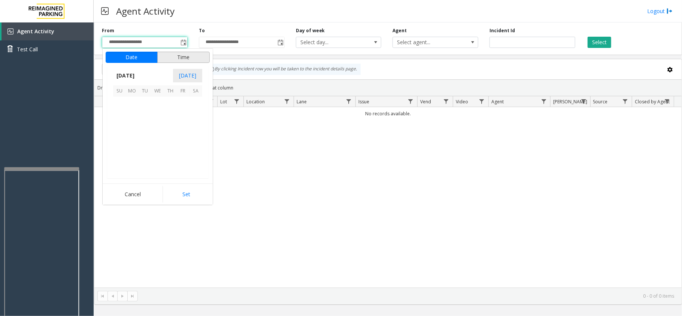
scroll to position [134256, 0]
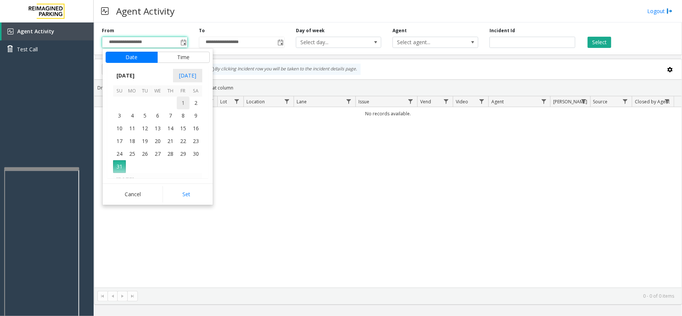
click at [186, 99] on span "1" at bounding box center [183, 103] width 13 height 13
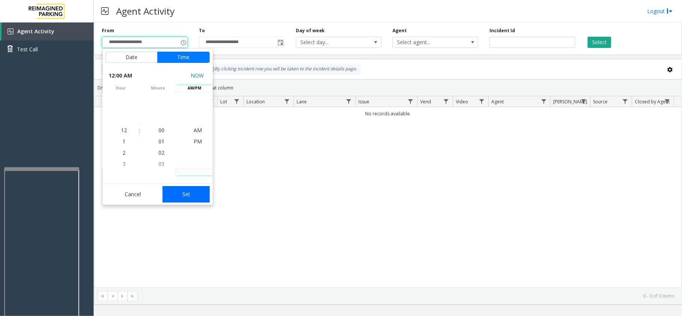
click at [184, 198] on button "Set" at bounding box center [185, 194] width 47 height 16
type input "**********"
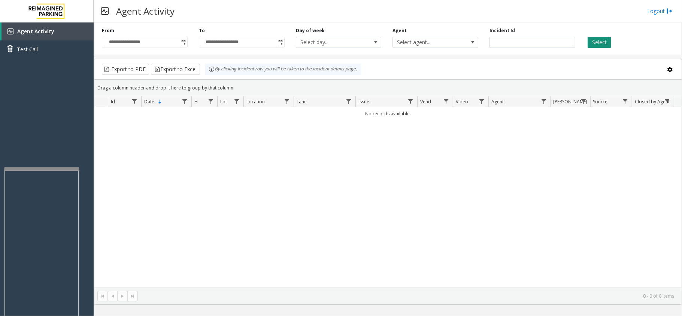
click at [596, 41] on button "Select" at bounding box center [599, 42] width 24 height 11
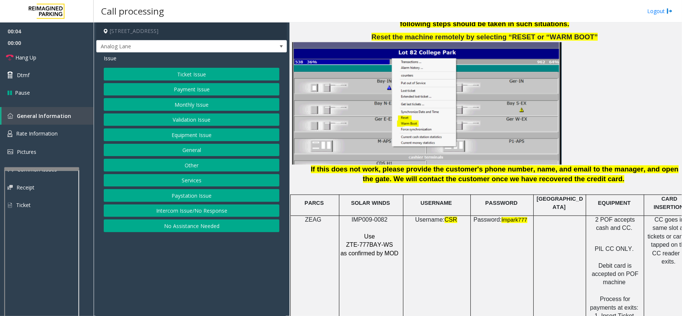
scroll to position [898, 0]
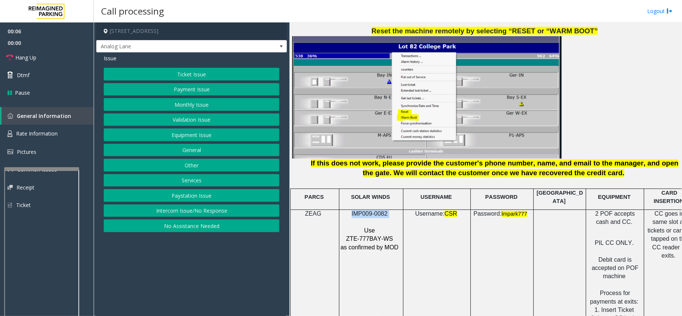
drag, startPoint x: 389, startPoint y: 210, endPoint x: 349, endPoint y: 212, distance: 40.1
click at [349, 212] on p "IMP009-0082" at bounding box center [370, 214] width 60 height 8
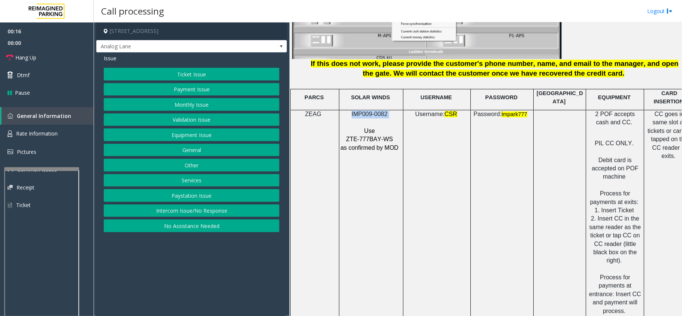
scroll to position [998, 21]
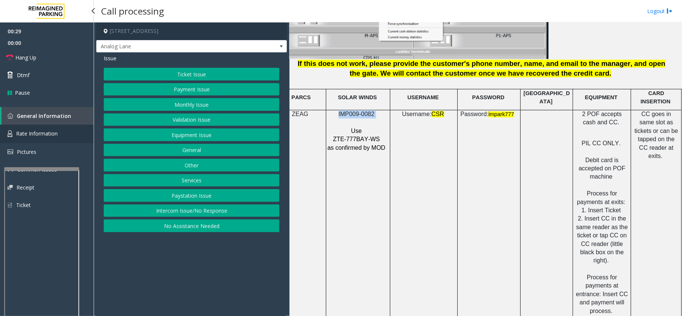
click at [53, 137] on link "Rate Information" at bounding box center [47, 134] width 94 height 18
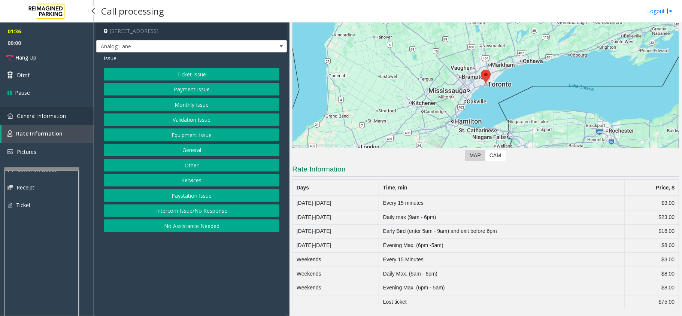
click at [57, 117] on span "General Information" at bounding box center [41, 115] width 49 height 7
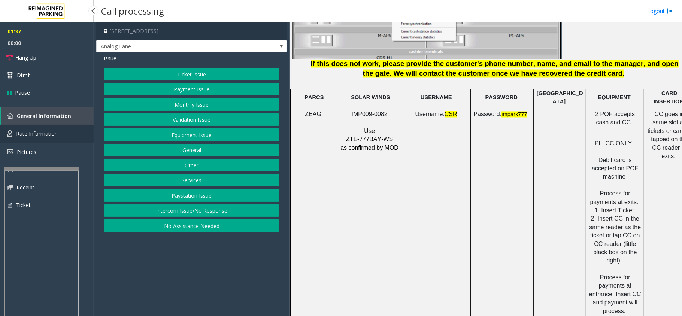
click at [63, 131] on link "Rate Information" at bounding box center [47, 134] width 94 height 18
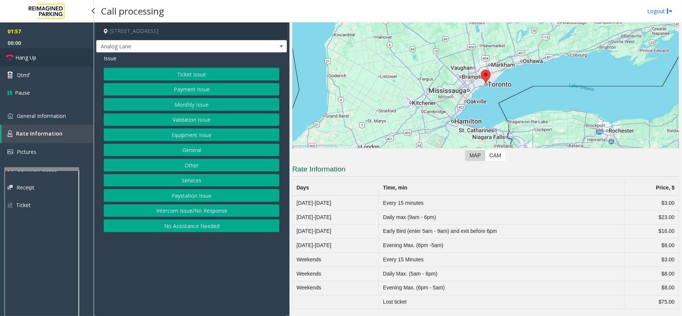
click at [25, 56] on span "Hang Up" at bounding box center [25, 58] width 21 height 8
click at [159, 73] on button "Ticket Issue" at bounding box center [192, 74] width 176 height 13
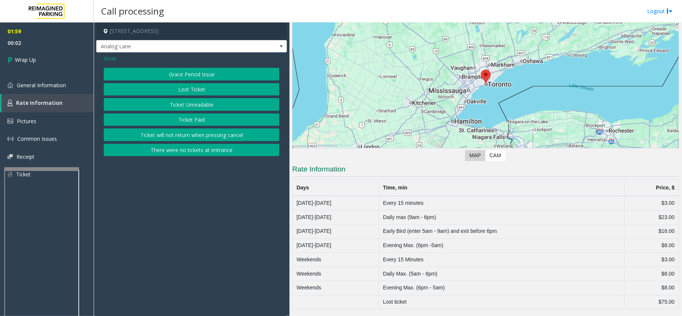
click at [104, 58] on span "Issue" at bounding box center [110, 58] width 13 height 8
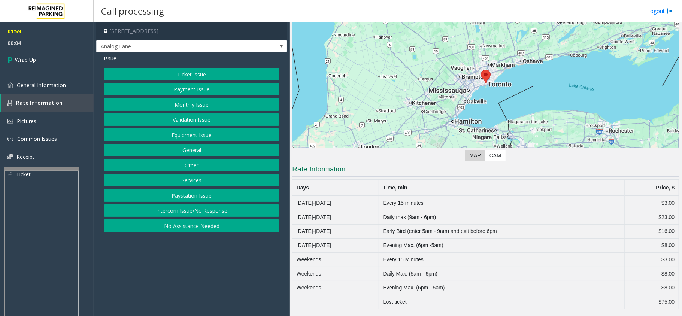
click at [186, 133] on button "Equipment Issue" at bounding box center [192, 134] width 176 height 13
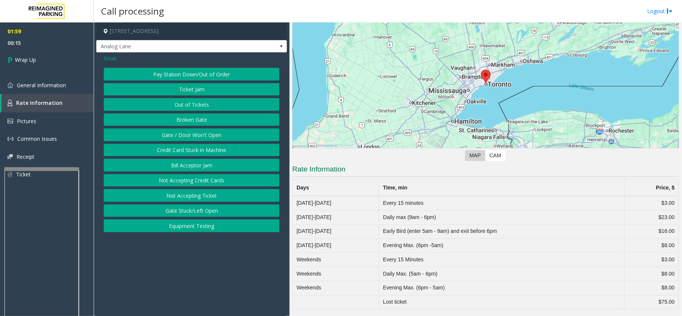
click at [195, 104] on button "Out of Tickets" at bounding box center [192, 104] width 176 height 13
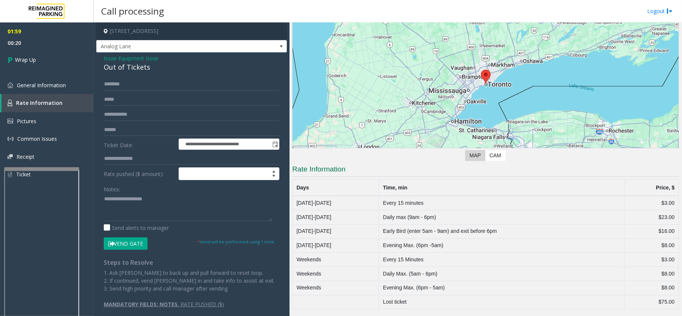
drag, startPoint x: 149, startPoint y: 65, endPoint x: 159, endPoint y: 65, distance: 10.1
click at [159, 65] on div "Out of Tickets" at bounding box center [192, 67] width 176 height 10
click at [149, 207] on textarea at bounding box center [188, 207] width 168 height 28
type textarea "**********"
click at [35, 65] on link "Wrap Up" at bounding box center [47, 60] width 94 height 22
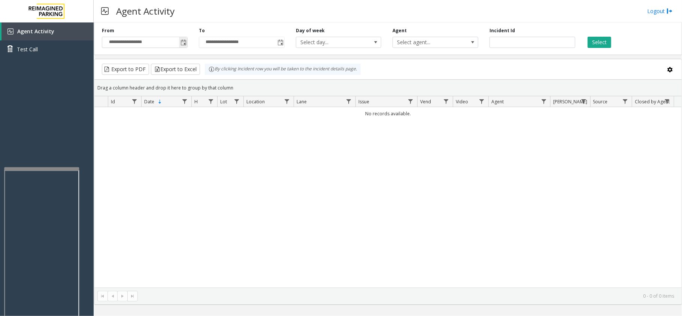
click at [182, 40] on span "Toggle popup" at bounding box center [183, 43] width 6 height 6
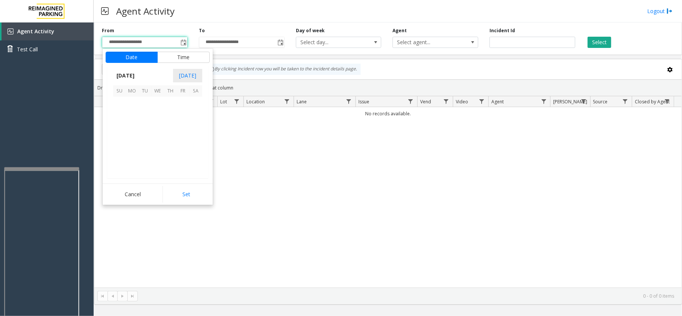
scroll to position [134256, 0]
click at [189, 110] on span "9" at bounding box center [195, 115] width 13 height 13
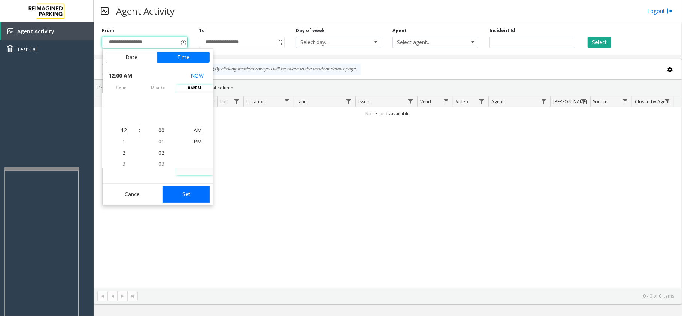
click at [198, 195] on button "Set" at bounding box center [185, 194] width 47 height 16
type input "**********"
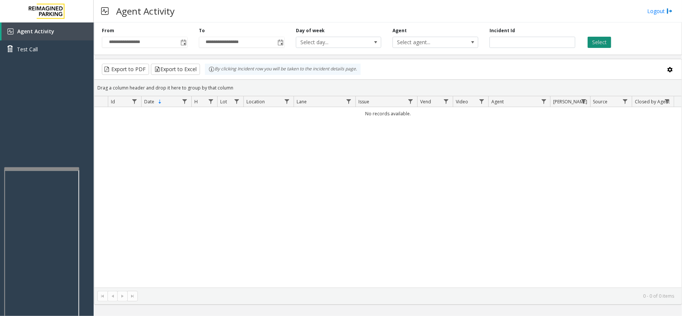
click at [601, 43] on button "Select" at bounding box center [599, 42] width 24 height 11
